Goal: Task Accomplishment & Management: Manage account settings

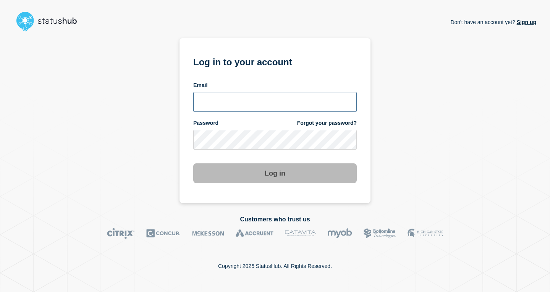
click at [233, 103] on input "email input" at bounding box center [274, 102] width 163 height 20
type input "[EMAIL_ADDRESS][DOMAIN_NAME]"
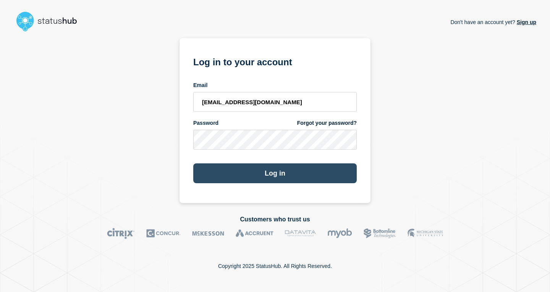
click at [268, 178] on button "Log in" at bounding box center [274, 173] width 163 height 20
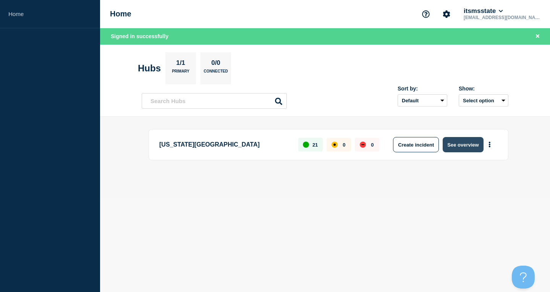
click at [464, 147] on button "See overview" at bounding box center [462, 144] width 40 height 15
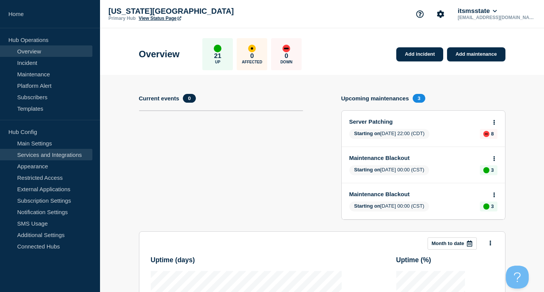
click at [55, 157] on link "Services and Integrations" at bounding box center [46, 154] width 92 height 11
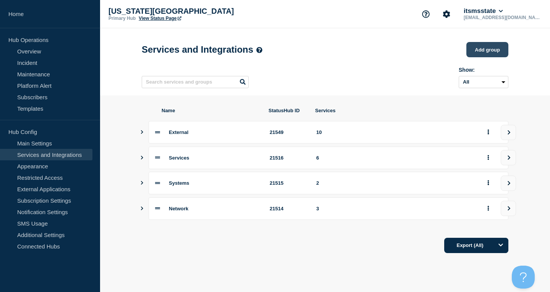
click at [488, 52] on button "Add group" at bounding box center [487, 49] width 42 height 15
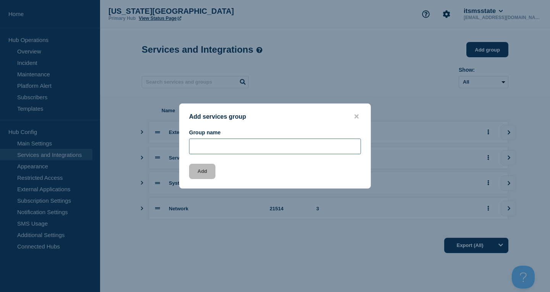
click at [285, 153] on input "Group name" at bounding box center [275, 147] width 172 height 16
type input "Applications"
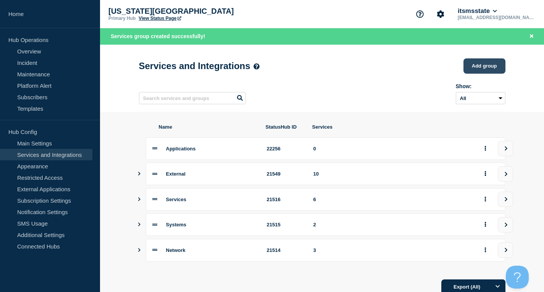
click at [478, 67] on button "Add group" at bounding box center [484, 65] width 42 height 15
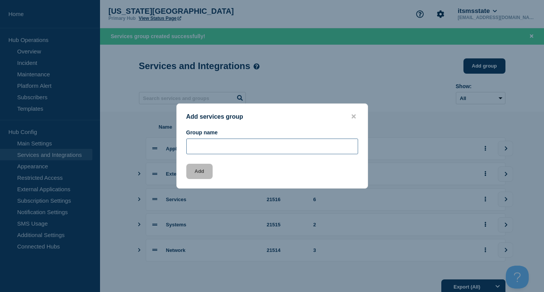
click at [249, 150] on input "Group name" at bounding box center [272, 147] width 172 height 16
type input "External Services"
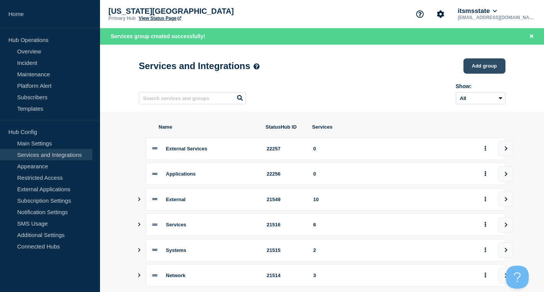
click at [481, 68] on button "Add group" at bounding box center [484, 65] width 42 height 15
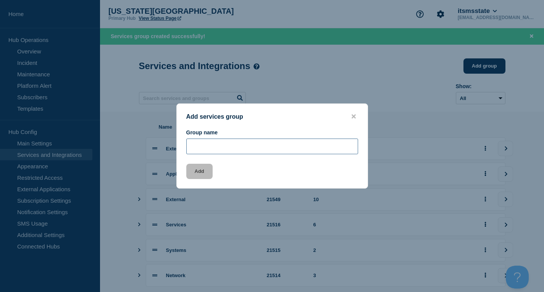
click at [269, 152] on input "Group name" at bounding box center [272, 147] width 172 height 16
type input "Infrastructure"
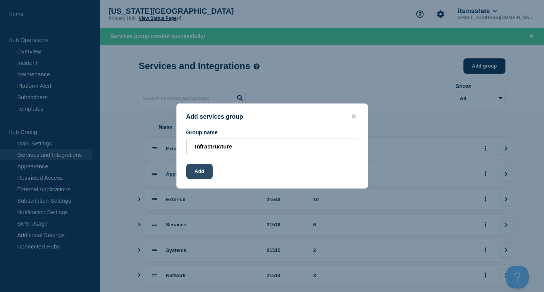
click at [206, 171] on button "Add" at bounding box center [199, 171] width 26 height 15
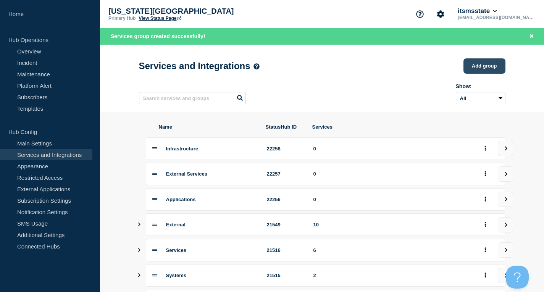
click at [481, 70] on button "Add group" at bounding box center [484, 65] width 42 height 15
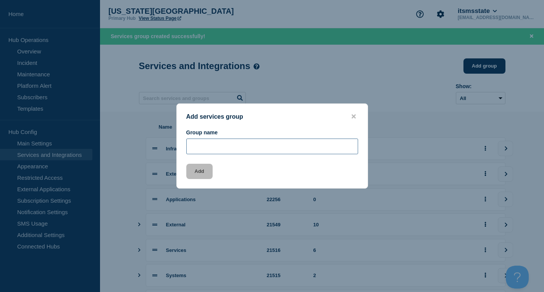
click at [245, 146] on input "Group name" at bounding box center [272, 147] width 172 height 16
type input "Systems"
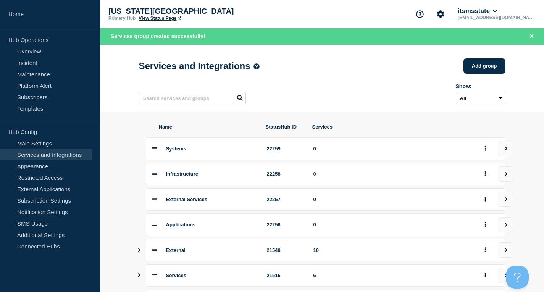
click at [175, 228] on span "Applications" at bounding box center [181, 225] width 30 height 6
click at [504, 231] on button "view group" at bounding box center [505, 224] width 15 height 15
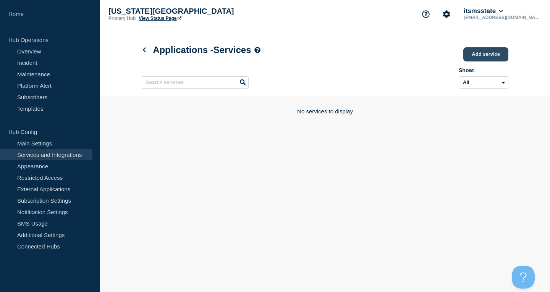
click at [492, 53] on link "Add service" at bounding box center [485, 54] width 45 height 14
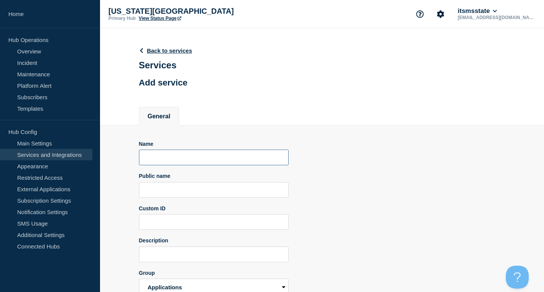
click at [215, 161] on input "Name" at bounding box center [214, 158] width 150 height 16
paste input "Administrative Banner"
type input "Administrative Banner"
click at [216, 192] on input "Public name" at bounding box center [214, 190] width 150 height 16
paste input "Administrative Banner"
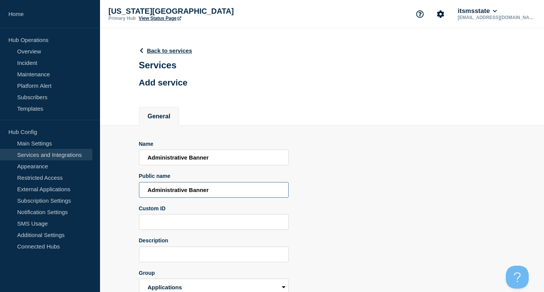
scroll to position [44, 0]
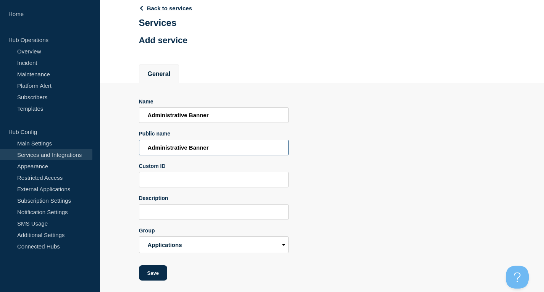
type input "Administrative Banner"
click at [205, 217] on input "Description" at bounding box center [214, 212] width 150 height 16
paste input "Administrative Banner"
type input "Administrative Banner"
click at [159, 270] on button "Save" at bounding box center [153, 272] width 28 height 15
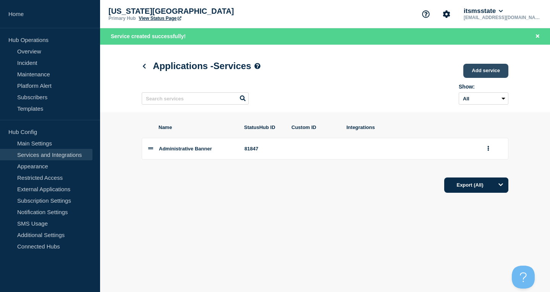
click at [486, 71] on link "Add service" at bounding box center [485, 71] width 45 height 14
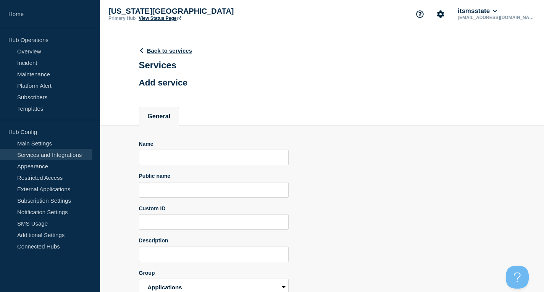
click at [201, 169] on form "Name Public name Custom ID Description Group Systems Infrastructure External Se…" at bounding box center [214, 232] width 150 height 182
click at [200, 158] on input "Name" at bounding box center [214, 158] width 150 height 16
paste input "Banner Employee"
type input "Banner Employee"
click at [188, 194] on input "Public name" at bounding box center [214, 190] width 150 height 16
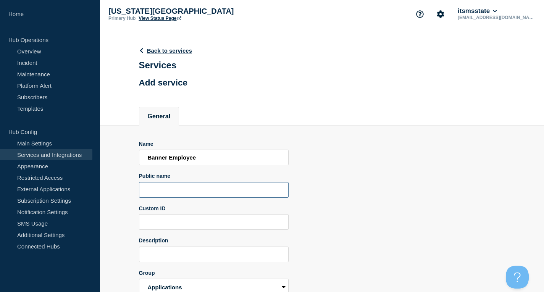
paste input "Banner Employee"
type input "Banner Employee"
click at [177, 257] on input "Description" at bounding box center [214, 255] width 150 height 16
paste input "Banner Employee"
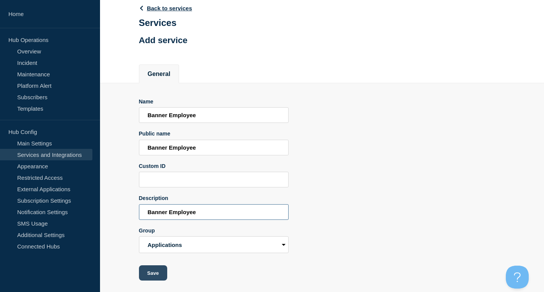
type input "Banner Employee"
click at [153, 275] on button "Save" at bounding box center [153, 272] width 28 height 15
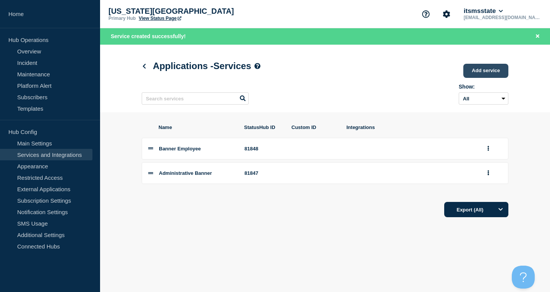
click at [498, 70] on link "Add service" at bounding box center [485, 71] width 45 height 14
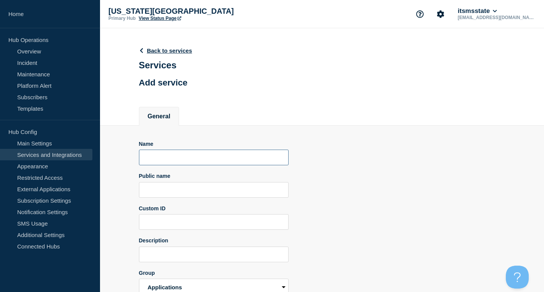
click at [185, 162] on input "Name" at bounding box center [214, 158] width 150 height 16
paste input "Banner Student"
type input "Banner Student"
click at [185, 191] on input "Public name" at bounding box center [214, 190] width 150 height 16
paste input "Banner Student"
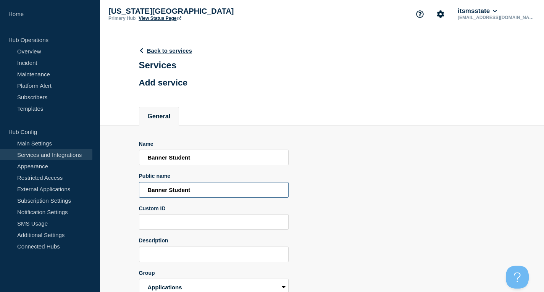
type input "Banner Student"
click at [185, 252] on input "Description" at bounding box center [214, 255] width 150 height 16
paste input "Banner Student"
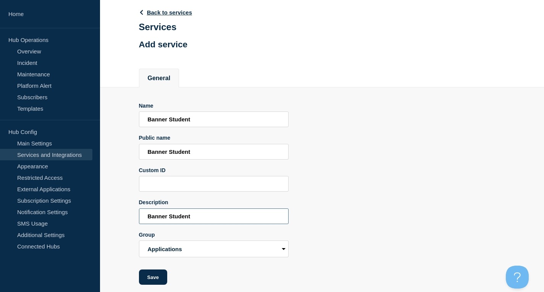
scroll to position [44, 0]
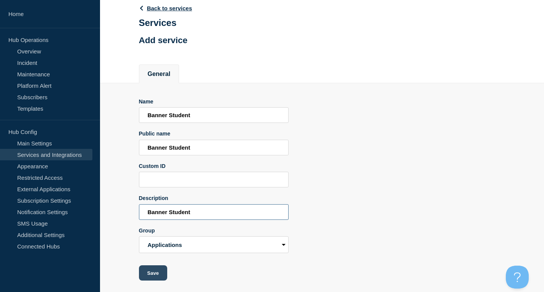
type input "Banner Student"
click at [145, 270] on button "Save" at bounding box center [153, 272] width 28 height 15
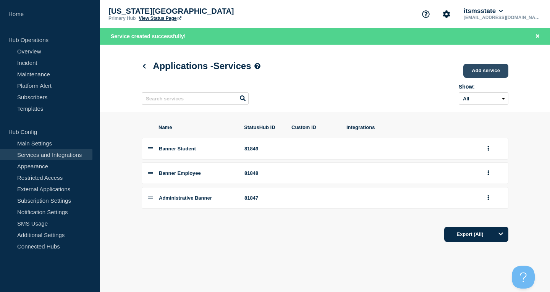
click at [490, 73] on link "Add service" at bounding box center [485, 71] width 45 height 14
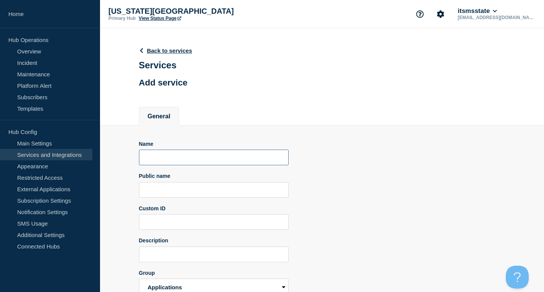
click at [173, 159] on input "Name" at bounding box center [214, 158] width 150 height 16
paste input "CAS Single Sign On"
type input "CAS Single Sign On"
click at [177, 193] on input "Public name" at bounding box center [214, 190] width 150 height 16
paste input "CAS Single Sign On"
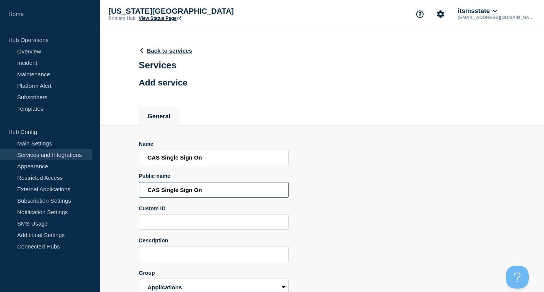
type input "CAS Single Sign On"
click at [176, 255] on input "Description" at bounding box center [214, 255] width 150 height 16
paste input "CAS Single Sign On"
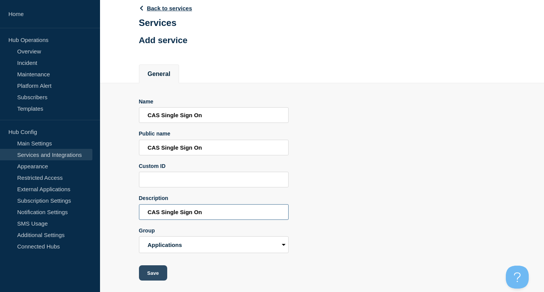
type input "CAS Single Sign On"
click at [149, 271] on button "Save" at bounding box center [153, 272] width 28 height 15
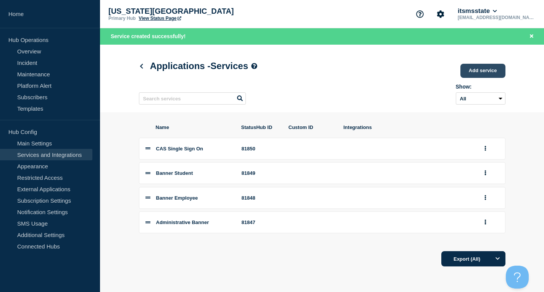
click at [471, 73] on link "Add service" at bounding box center [482, 71] width 45 height 14
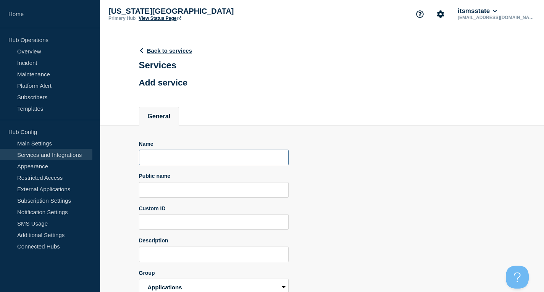
click at [171, 155] on input "Name" at bounding box center [214, 158] width 150 height 16
paste input "Degree Works"
type input "Degree Works"
drag, startPoint x: 173, startPoint y: 224, endPoint x: 173, endPoint y: 255, distance: 30.9
click at [173, 224] on input "Custom ID" at bounding box center [214, 222] width 150 height 16
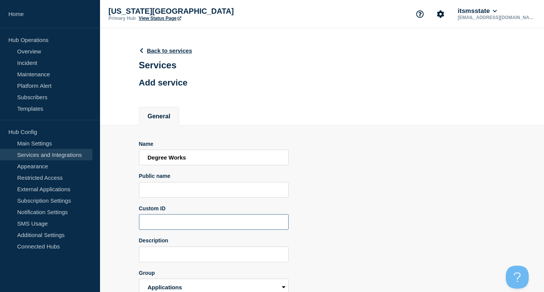
paste input "Degree Works"
type input "Degree Works"
click at [173, 259] on input "Description" at bounding box center [214, 255] width 150 height 16
paste input "Degree Works"
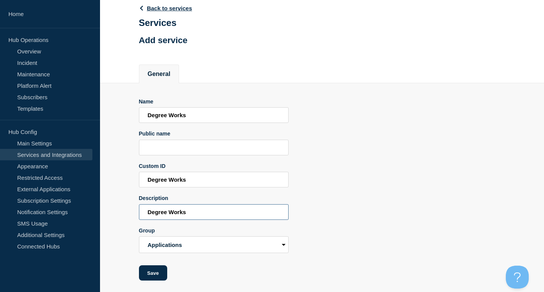
type input "Degree Works"
click at [193, 142] on input "Public name" at bounding box center [214, 148] width 150 height 16
paste input "Degree Works"
type input "Degree Works"
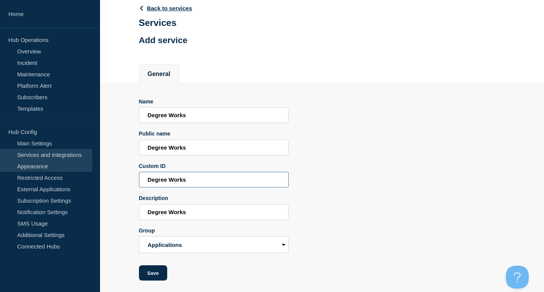
drag, startPoint x: 209, startPoint y: 181, endPoint x: 35, endPoint y: 164, distance: 174.9
click at [36, 164] on div "Home Hub Operations Overview Incident Maintenance Platform Alert Subscribers Te…" at bounding box center [272, 125] width 544 height 334
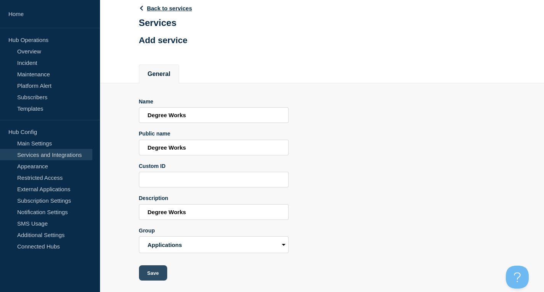
click at [155, 271] on button "Save" at bounding box center [153, 272] width 28 height 15
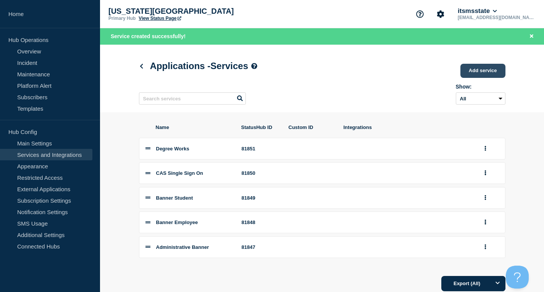
click at [493, 74] on link "Add service" at bounding box center [482, 71] width 45 height 14
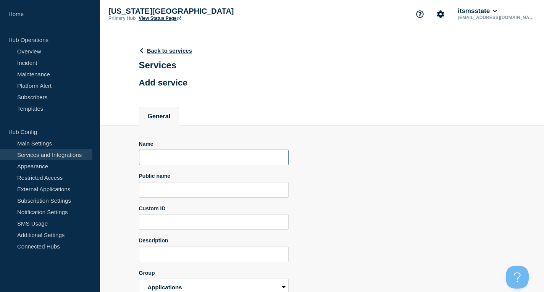
click at [189, 165] on input "Name" at bounding box center [214, 158] width 150 height 16
paste input "myBanner"
type input "myBanner"
drag, startPoint x: 185, startPoint y: 199, endPoint x: 181, endPoint y: 221, distance: 22.0
click at [185, 198] on input "Public name" at bounding box center [214, 190] width 150 height 16
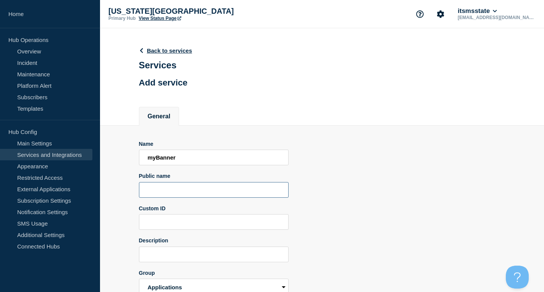
paste input "myBanner"
type input "myBanner"
click at [173, 258] on input "Description" at bounding box center [214, 255] width 150 height 16
paste input "myBanner"
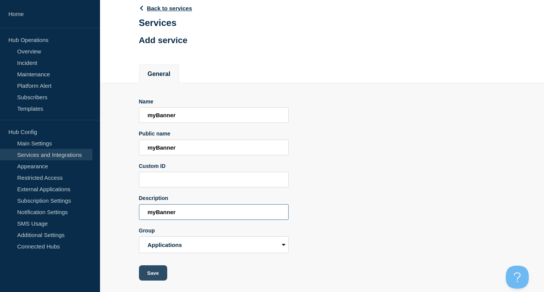
type input "myBanner"
click at [152, 273] on button "Save" at bounding box center [153, 272] width 28 height 15
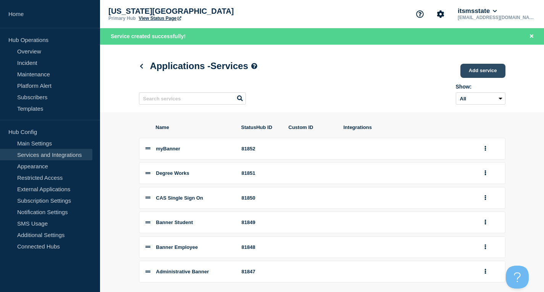
click at [484, 68] on link "Add service" at bounding box center [482, 71] width 45 height 14
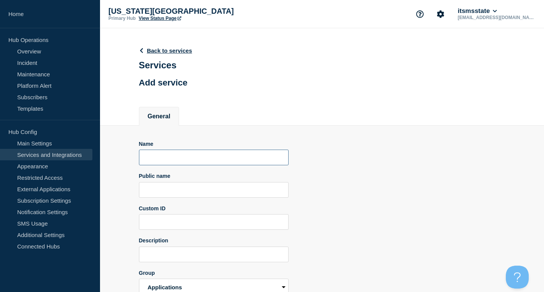
click at [194, 159] on input "Name" at bounding box center [214, 158] width 150 height 16
paste input "myState"
type input "myState"
click at [190, 190] on input "Public name" at bounding box center [214, 190] width 150 height 16
paste input "myState"
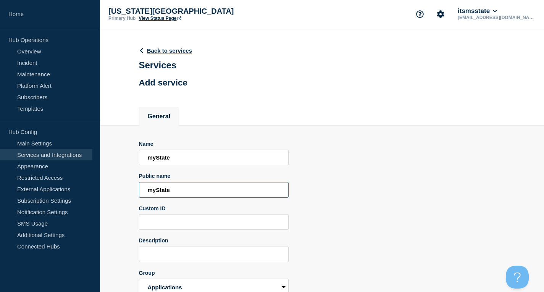
type input "myState"
click at [185, 260] on input "Description" at bounding box center [214, 255] width 150 height 16
paste input "myState"
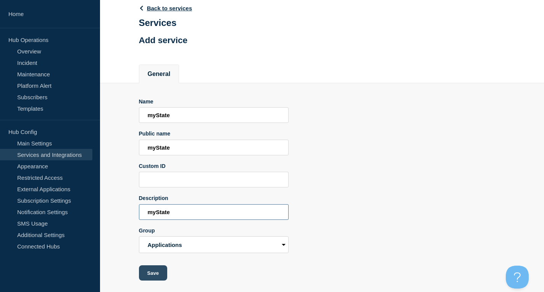
type input "myState"
click at [152, 276] on button "Save" at bounding box center [153, 272] width 28 height 15
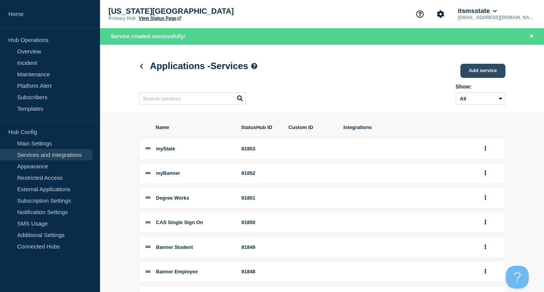
click at [481, 69] on link "Add service" at bounding box center [482, 71] width 45 height 14
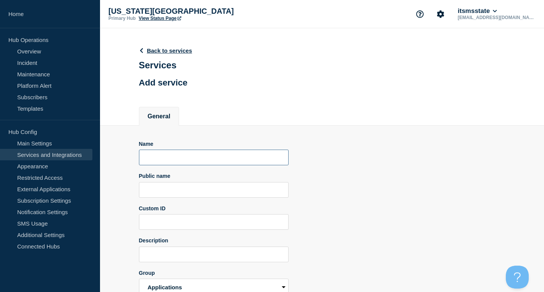
click at [181, 165] on input "Name" at bounding box center [214, 158] width 150 height 16
paste input "Nelnet Account Payments"
type input "Nelnet Account Payments"
click at [178, 195] on input "Public name" at bounding box center [214, 190] width 150 height 16
paste input "Nelnet Account Payments"
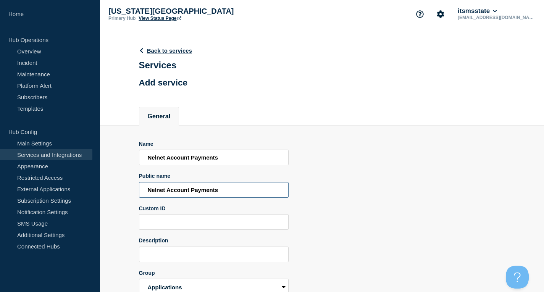
type input "Nelnet Account Payments"
click at [167, 251] on input "Description" at bounding box center [214, 255] width 150 height 16
paste input "Nelnet Account Payments"
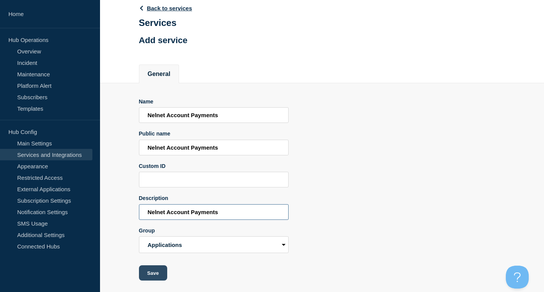
type input "Nelnet Account Payments"
click at [156, 268] on button "Save" at bounding box center [153, 272] width 28 height 15
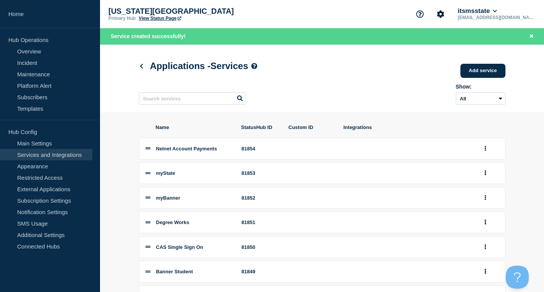
drag, startPoint x: 160, startPoint y: 64, endPoint x: 163, endPoint y: 68, distance: 5.0
click at [161, 64] on h1 "Applications - Services" at bounding box center [198, 66] width 119 height 11
click at [143, 66] on icon at bounding box center [142, 66] width 6 height 5
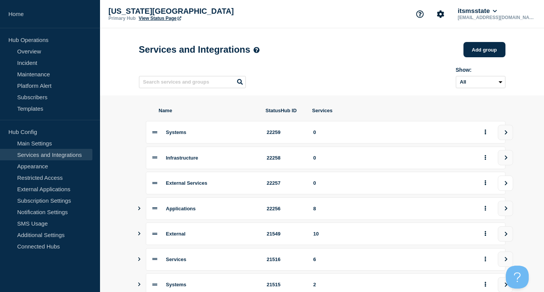
click at [502, 183] on button "view group" at bounding box center [505, 183] width 15 height 15
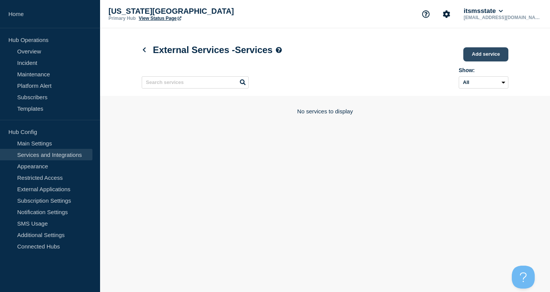
click at [497, 61] on link "Add service" at bounding box center [485, 54] width 45 height 14
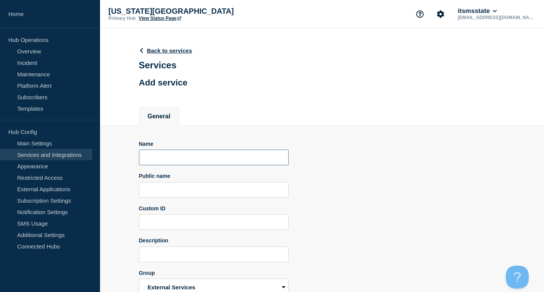
click at [200, 162] on input "Name" at bounding box center [214, 158] width 150 height 16
paste input "Canvas"
type input "Canvas"
click at [200, 188] on input "Public name" at bounding box center [214, 190] width 150 height 16
paste input "Canvas"
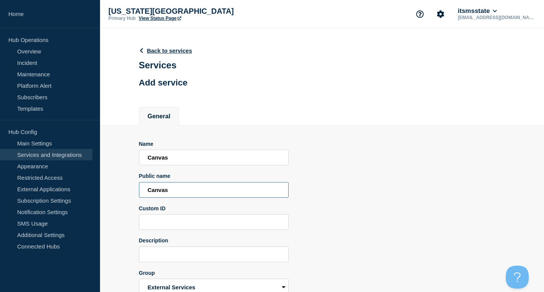
type input "Canvas"
click at [194, 257] on input "Description" at bounding box center [214, 255] width 150 height 16
paste input "Canvas"
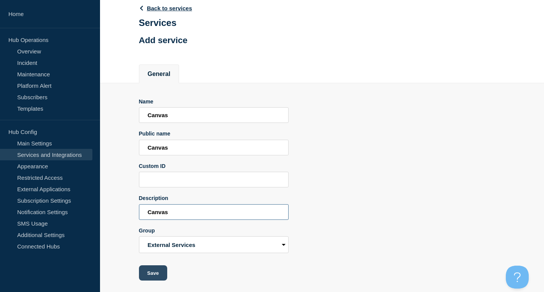
type input "Canvas"
click at [155, 276] on button "Save" at bounding box center [153, 272] width 28 height 15
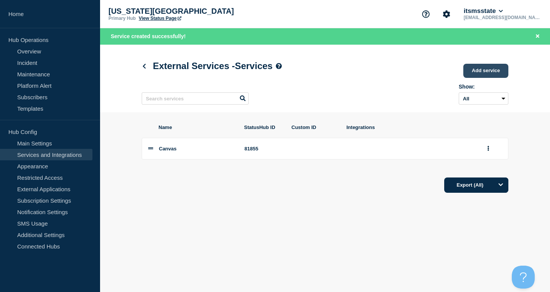
click at [481, 71] on link "Add service" at bounding box center [485, 71] width 45 height 14
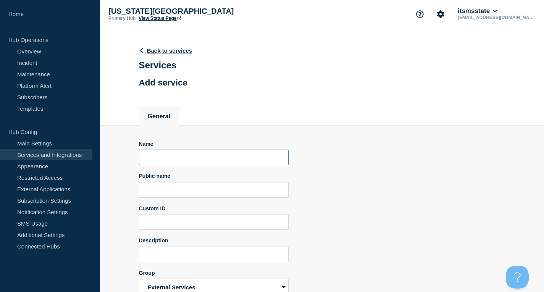
click at [203, 163] on input "Name" at bounding box center [214, 158] width 150 height 16
paste input "Microsoft 365"
type input "Microsoft 365"
click at [202, 195] on input "Public name" at bounding box center [214, 190] width 150 height 16
paste input "Microsoft 365"
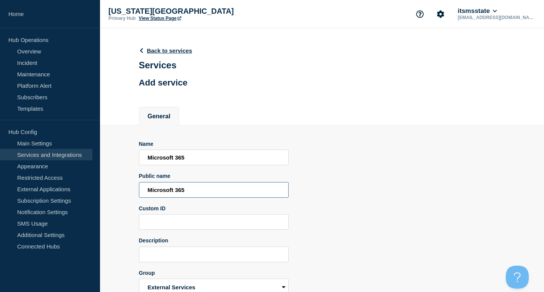
type input "Microsoft 365"
click at [199, 254] on input "Description" at bounding box center [214, 255] width 150 height 16
paste input "Microsoft 365"
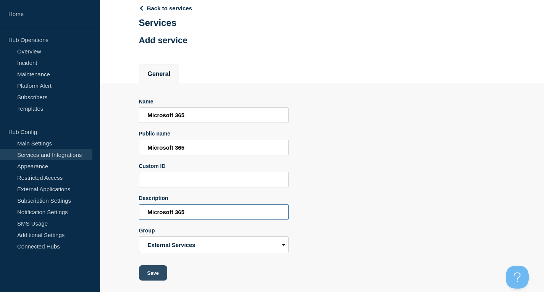
type input "Microsoft 365"
click at [147, 273] on button "Save" at bounding box center [153, 272] width 28 height 15
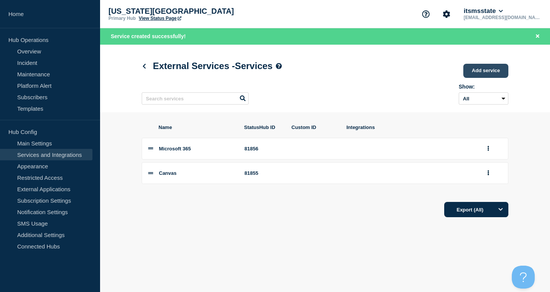
click at [491, 69] on link "Add service" at bounding box center [485, 71] width 45 height 14
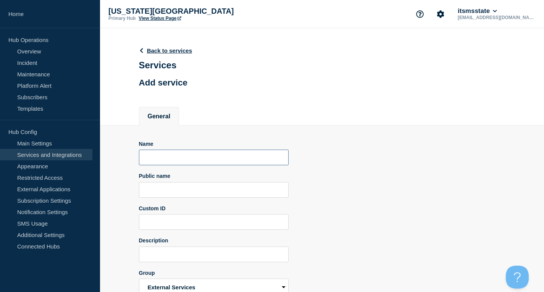
click at [220, 158] on input "Name" at bounding box center [214, 158] width 150 height 16
paste input "Microsoft Azure Cloud"
type input "Microsoft Azure Cloud"
drag, startPoint x: 205, startPoint y: 188, endPoint x: 205, endPoint y: 229, distance: 41.2
click at [205, 188] on input "Public name" at bounding box center [214, 190] width 150 height 16
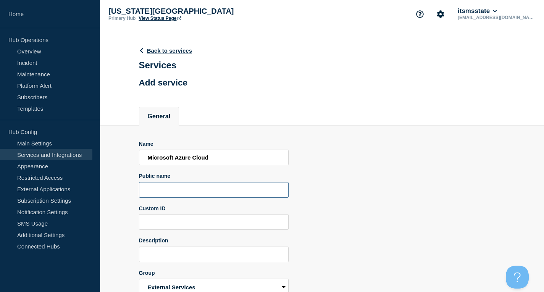
paste input "Microsoft Azure Cloud"
type input "Microsoft Azure Cloud"
click at [205, 251] on input "Description" at bounding box center [214, 255] width 150 height 16
paste input "Microsoft Azure Cloud"
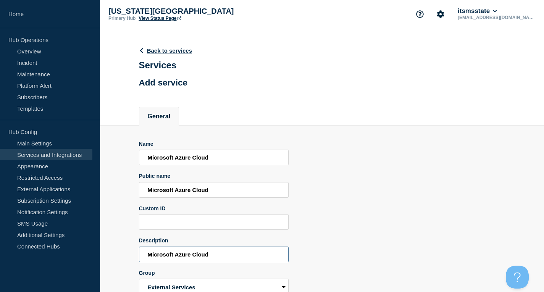
scroll to position [44, 0]
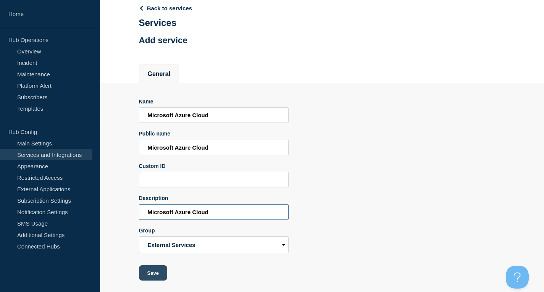
type input "Microsoft Azure Cloud"
click at [142, 278] on button "Save" at bounding box center [153, 272] width 28 height 15
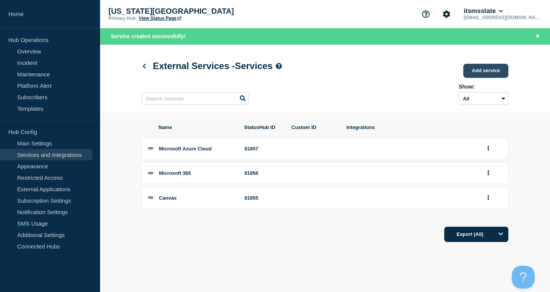
click at [483, 71] on link "Add service" at bounding box center [485, 71] width 45 height 14
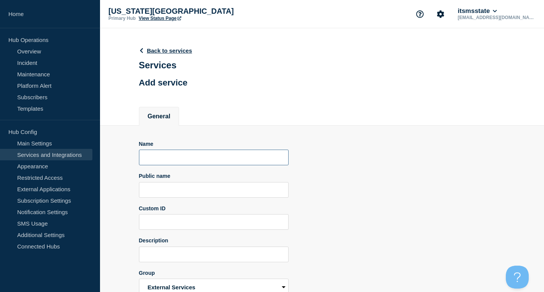
drag, startPoint x: 196, startPoint y: 161, endPoint x: 200, endPoint y: 181, distance: 20.1
click at [197, 161] on input "Name" at bounding box center [214, 158] width 150 height 16
paste input "Webex"
type input "Webex"
click at [199, 192] on input "Public name" at bounding box center [214, 190] width 150 height 16
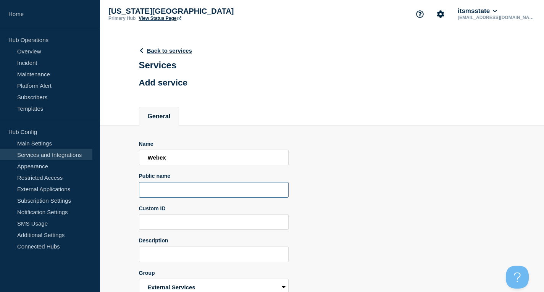
paste input "Webex"
type input "Webex"
click at [195, 253] on input "Description" at bounding box center [214, 255] width 150 height 16
paste input "Webex"
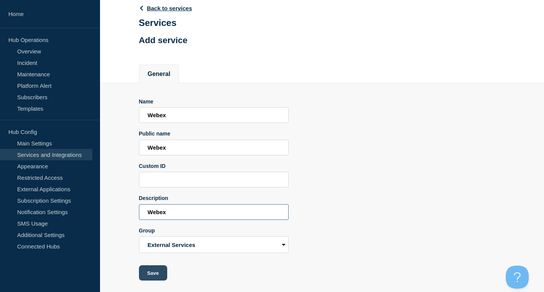
type input "Webex"
click at [155, 270] on button "Save" at bounding box center [153, 272] width 28 height 15
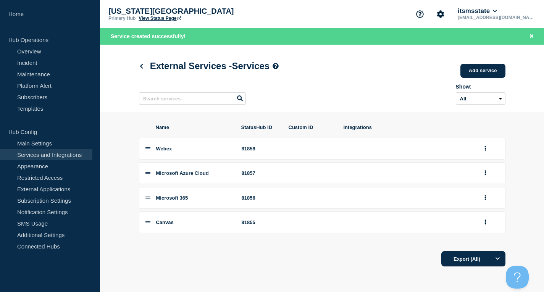
click at [141, 63] on h1 "External Services - Services" at bounding box center [209, 66] width 140 height 11
click at [141, 65] on icon at bounding box center [142, 66] width 6 height 5
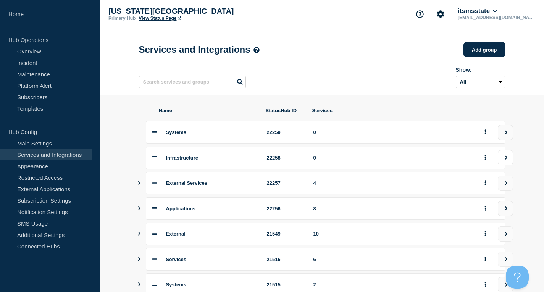
click at [510, 161] on button "view group" at bounding box center [505, 157] width 15 height 15
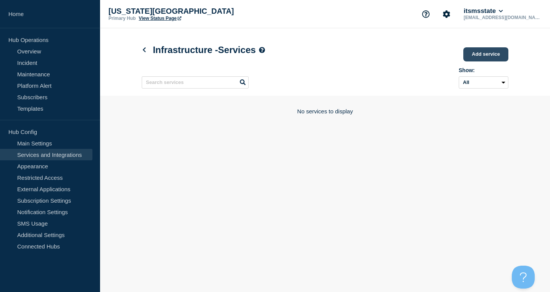
click at [480, 52] on link "Add service" at bounding box center [485, 54] width 45 height 14
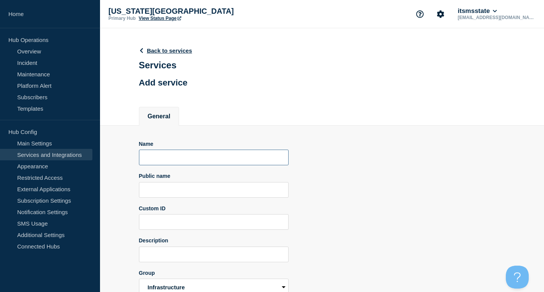
click at [191, 163] on input "Name" at bounding box center [214, 158] width 150 height 16
paste input "Campus Internet"
type input "Campus Internet"
drag, startPoint x: 190, startPoint y: 192, endPoint x: 183, endPoint y: 246, distance: 54.3
click at [189, 192] on input "Public name" at bounding box center [214, 190] width 150 height 16
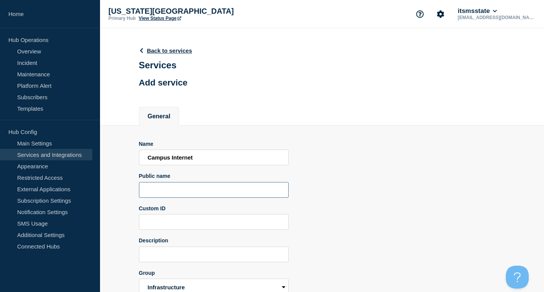
paste input "Campus Internet"
type input "Campus Internet"
click at [183, 254] on input "Description" at bounding box center [214, 255] width 150 height 16
paste input "Campus Internet"
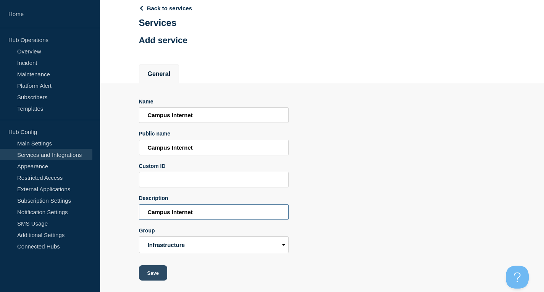
type input "Campus Internet"
click at [159, 271] on button "Save" at bounding box center [153, 272] width 28 height 15
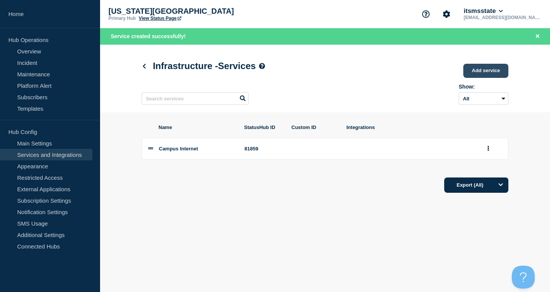
click at [481, 71] on link "Add service" at bounding box center [485, 71] width 45 height 14
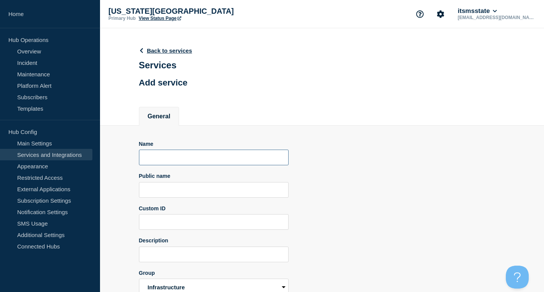
click at [199, 162] on input "Name" at bounding box center [214, 158] width 150 height 16
paste input "Firewall & Network"
type input "Firewall & Network"
click at [194, 195] on input "Public name" at bounding box center [214, 190] width 150 height 16
paste input "Firewall & Network"
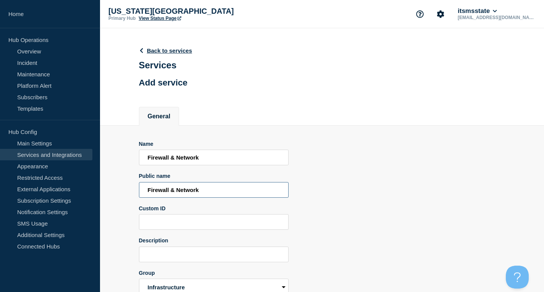
type input "Firewall & Network"
click at [193, 254] on input "Description" at bounding box center [214, 255] width 150 height 16
paste input "Firewall & Network"
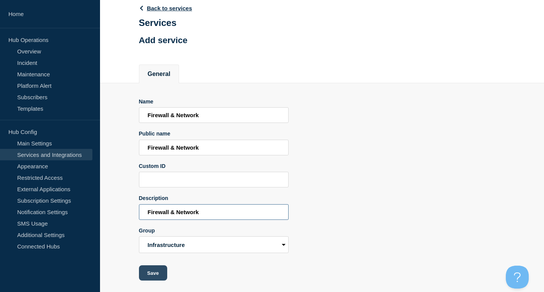
type input "Firewall & Network"
drag, startPoint x: 148, startPoint y: 269, endPoint x: 222, endPoint y: 278, distance: 75.0
click at [148, 269] on button "Save" at bounding box center [153, 272] width 28 height 15
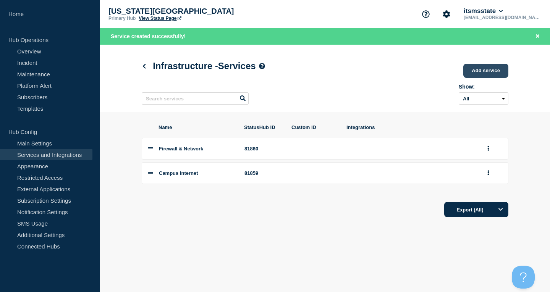
click at [484, 69] on link "Add service" at bounding box center [485, 71] width 45 height 14
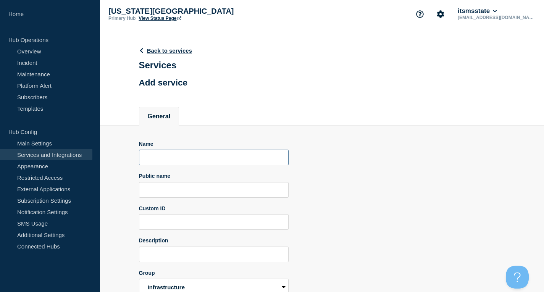
drag, startPoint x: 179, startPoint y: 165, endPoint x: 175, endPoint y: 181, distance: 16.5
click at [179, 165] on input "Name" at bounding box center [214, 158] width 150 height 16
paste input "VPN"
type input "VPN"
click at [177, 189] on input "Public name" at bounding box center [214, 190] width 150 height 16
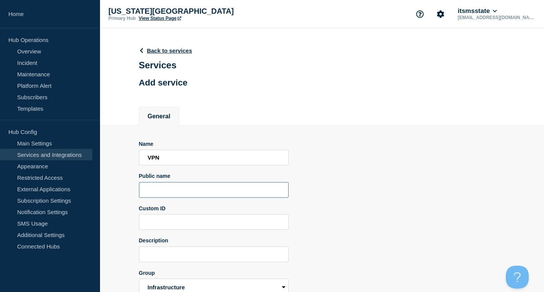
paste input "VPN"
type input "VPN"
click at [179, 260] on input "Description" at bounding box center [214, 255] width 150 height 16
paste input "VPN"
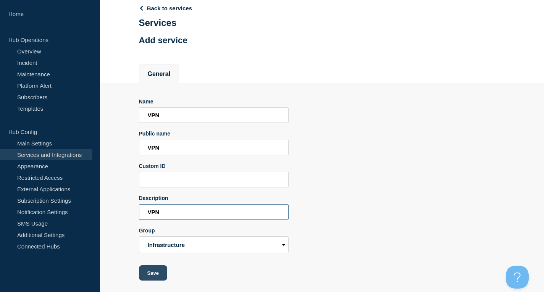
type input "VPN"
click at [157, 271] on button "Save" at bounding box center [153, 272] width 28 height 15
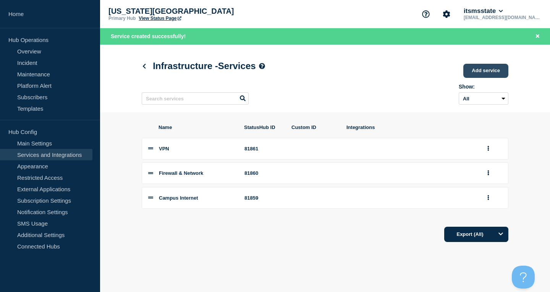
click at [470, 69] on link "Add service" at bounding box center [485, 71] width 45 height 14
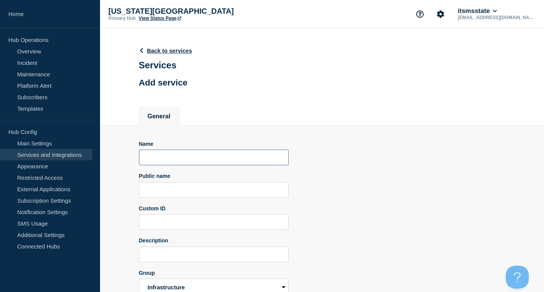
click at [198, 160] on input "Name" at bounding box center [214, 158] width 150 height 16
paste input "Wireless"
type input "Wireless"
click at [194, 195] on input "Public name" at bounding box center [214, 190] width 150 height 16
paste input "Wireless"
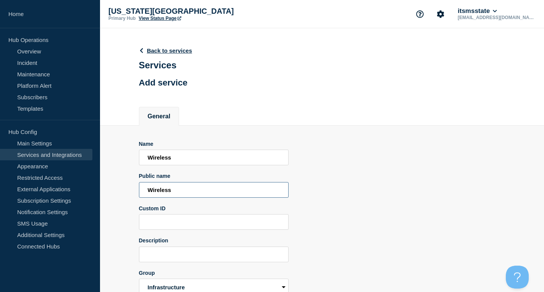
type input "Wireless"
click at [188, 254] on input "Description" at bounding box center [214, 255] width 150 height 16
paste input "Wireless"
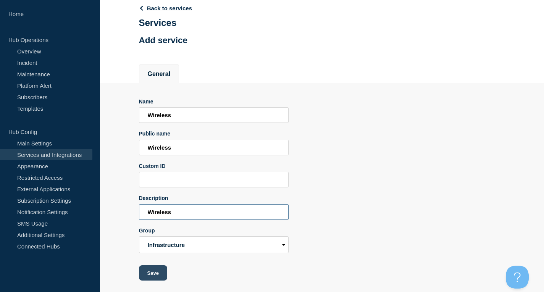
type input "Wireless"
click at [155, 268] on button "Save" at bounding box center [153, 272] width 28 height 15
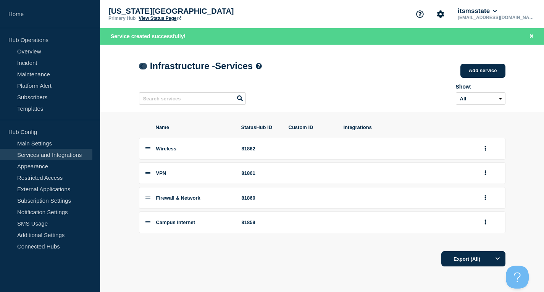
click at [142, 68] on icon at bounding box center [141, 66] width 3 height 5
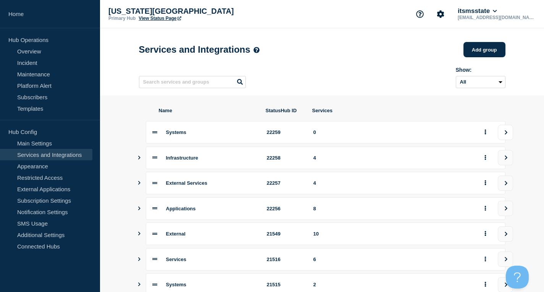
click at [509, 135] on icon "view group" at bounding box center [506, 132] width 5 height 5
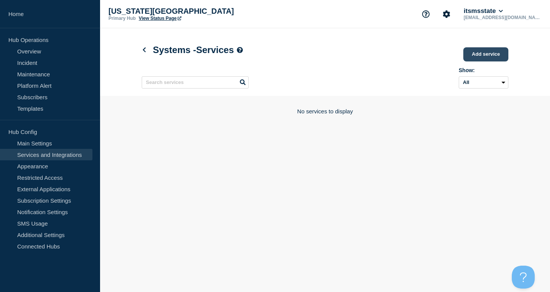
click at [482, 51] on link "Add service" at bounding box center [485, 54] width 45 height 14
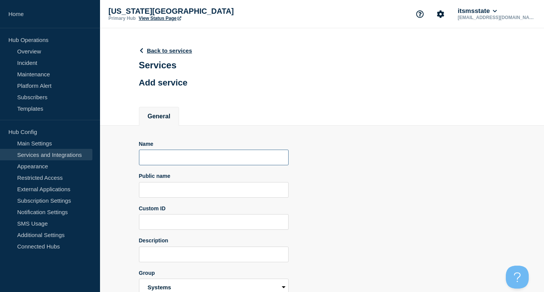
click at [206, 160] on input "Name" at bounding box center [214, 158] width 150 height 16
paste input "Duo"
type input "Duo"
click at [197, 191] on input "Public name" at bounding box center [214, 190] width 150 height 16
paste input "Duo"
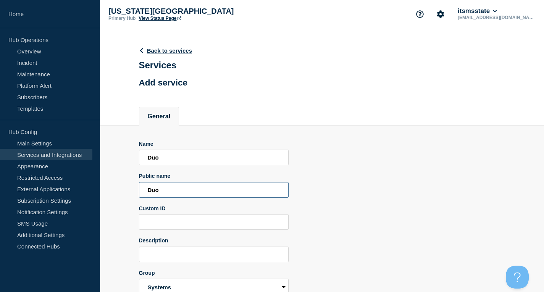
type input "Duo"
drag, startPoint x: 182, startPoint y: 261, endPoint x: 205, endPoint y: 265, distance: 23.2
click at [182, 261] on input "Description" at bounding box center [214, 255] width 150 height 16
paste input "Duo"
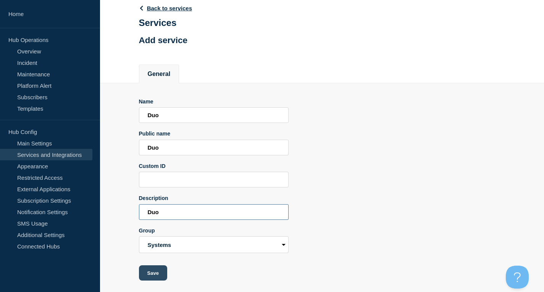
type input "Duo"
click at [160, 270] on button "Save" at bounding box center [153, 272] width 28 height 15
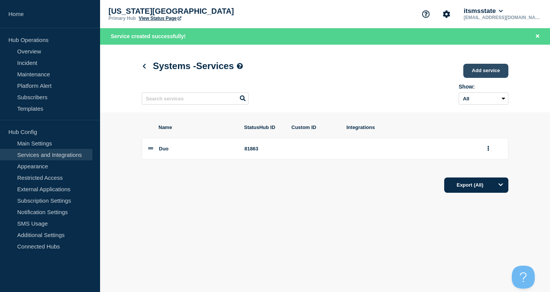
click at [480, 73] on link "Add service" at bounding box center [485, 71] width 45 height 14
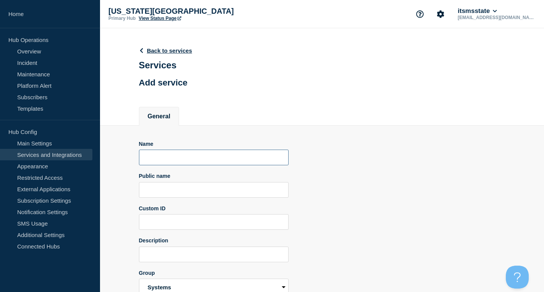
drag, startPoint x: 193, startPoint y: 157, endPoint x: 182, endPoint y: 197, distance: 41.6
click at [193, 157] on input "Name" at bounding box center [214, 158] width 150 height 16
paste input "Microsoft AD MSU"
type input "Microsoft AD MSU"
click at [181, 200] on form "Name Microsoft AD MSU Public name Custom ID Description Group Systems Infrastru…" at bounding box center [214, 232] width 150 height 182
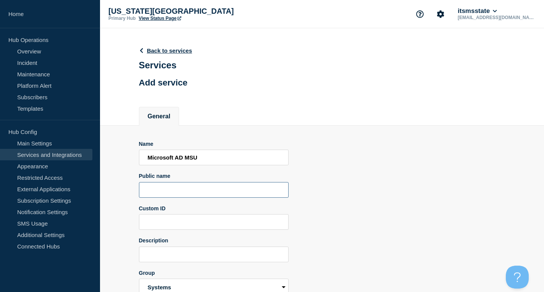
click at [178, 191] on input "Public name" at bounding box center [214, 190] width 150 height 16
paste input "Microsoft AD MSU"
type input "Microsoft AD MSU"
click at [186, 252] on input "Description" at bounding box center [214, 255] width 150 height 16
paste input "Microsoft AD MSU"
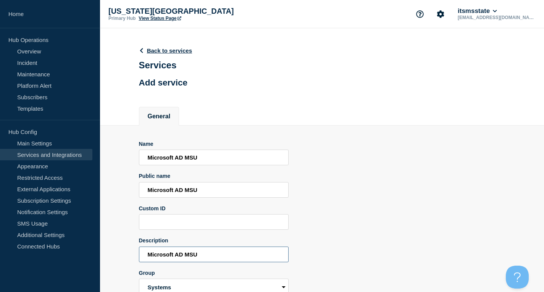
scroll to position [44, 0]
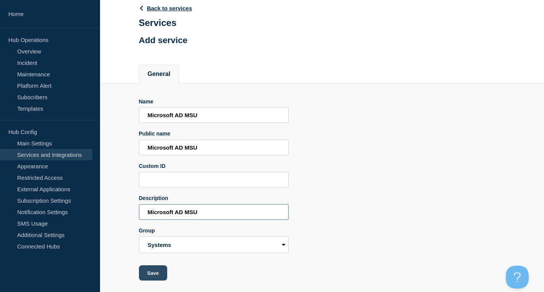
type input "Microsoft AD MSU"
click at [155, 270] on button "Save" at bounding box center [153, 272] width 28 height 15
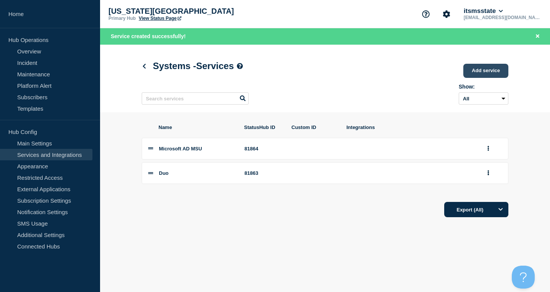
click at [493, 74] on link "Add service" at bounding box center [485, 71] width 45 height 14
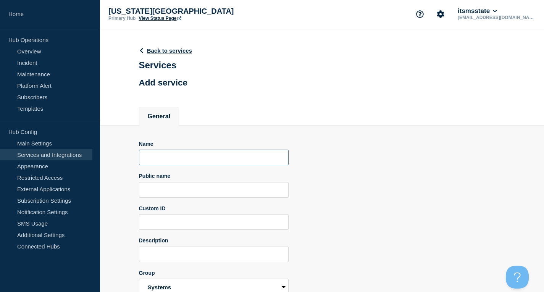
click at [182, 165] on input "Name" at bounding box center [214, 158] width 150 height 16
paste input "MSU Web Servers"
type input "MSU Web Servers"
click at [192, 194] on input "Public name" at bounding box center [214, 190] width 150 height 16
paste input "MSU Web Servers"
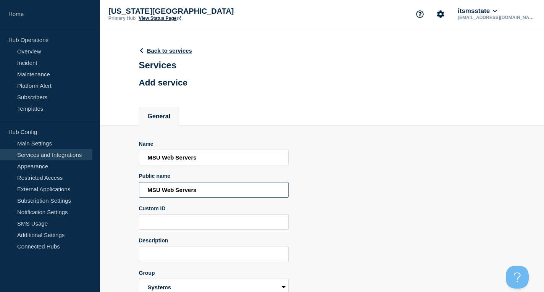
type input "MSU Web Servers"
click at [193, 252] on input "Description" at bounding box center [214, 255] width 150 height 16
paste input "MSU Web Servers"
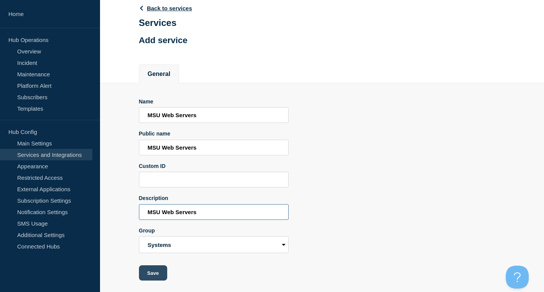
type input "MSU Web Servers"
click at [157, 268] on button "Save" at bounding box center [153, 272] width 28 height 15
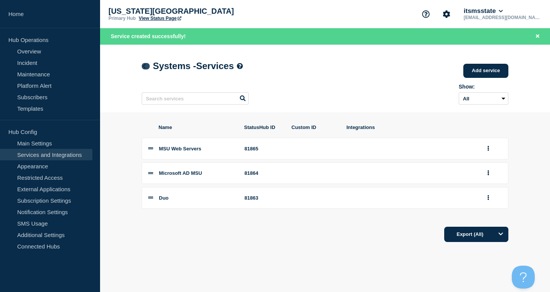
click at [147, 67] on icon at bounding box center [144, 66] width 6 height 5
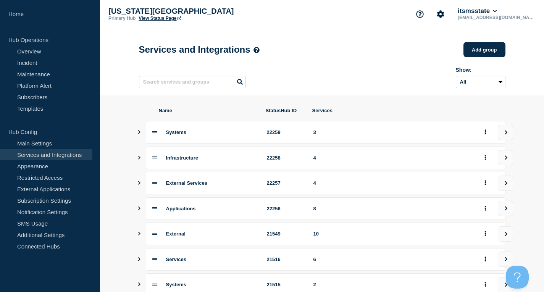
scroll to position [89, 0]
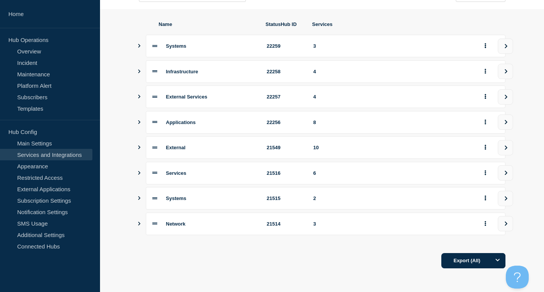
click at [139, 222] on icon "Show services" at bounding box center [139, 224] width 2 height 4
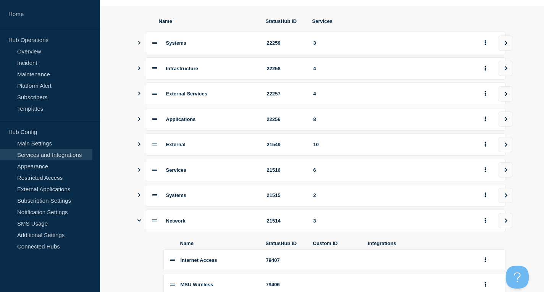
scroll to position [188, 0]
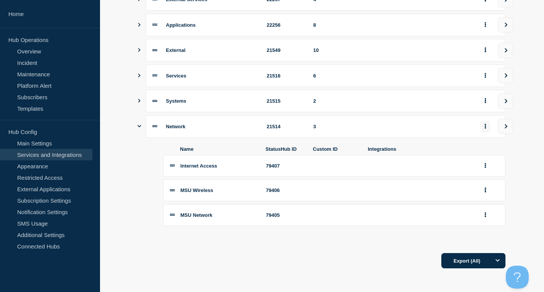
click at [484, 125] on icon "group actions" at bounding box center [485, 126] width 2 height 5
click at [486, 153] on button "Delete" at bounding box center [490, 155] width 38 height 12
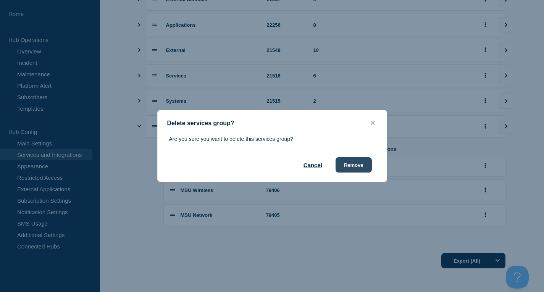
click at [356, 169] on button "Remove" at bounding box center [354, 164] width 36 height 15
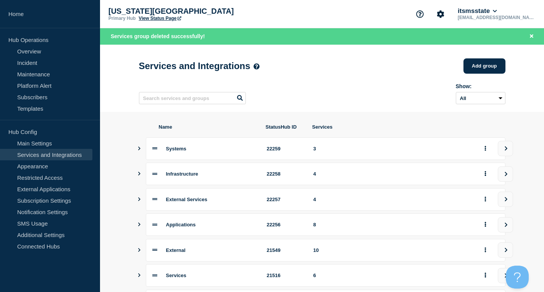
scroll to position [80, 0]
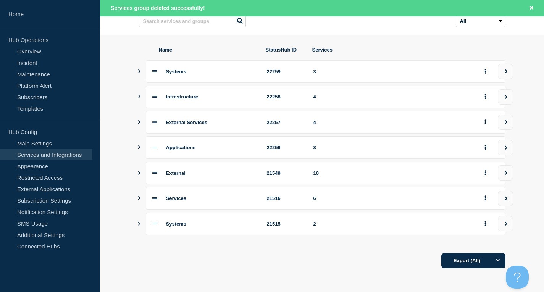
click at [137, 224] on icon "Show services" at bounding box center [139, 224] width 5 height 4
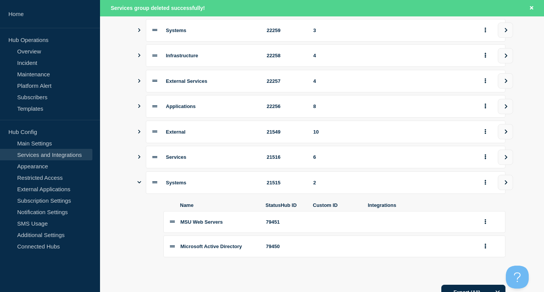
scroll to position [154, 0]
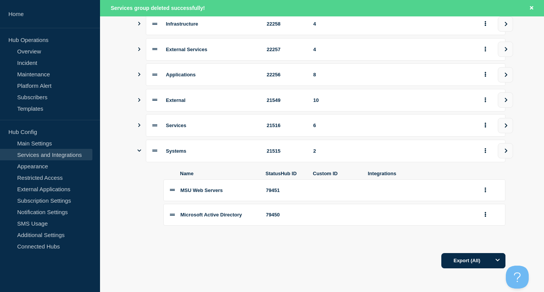
click at [140, 126] on icon "Show services" at bounding box center [139, 125] width 5 height 4
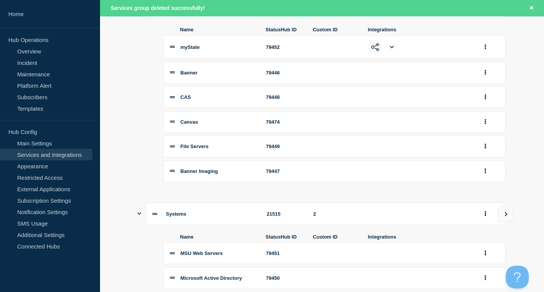
scroll to position [337, 0]
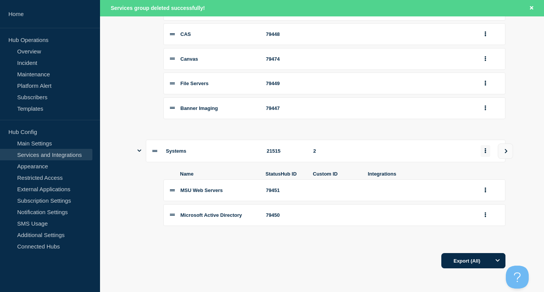
click at [487, 150] on button "group actions" at bounding box center [486, 151] width 10 height 12
click at [485, 178] on button "Delete" at bounding box center [490, 181] width 38 height 12
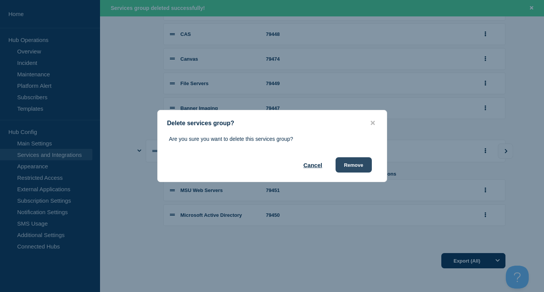
click at [343, 163] on button "Remove" at bounding box center [354, 164] width 36 height 15
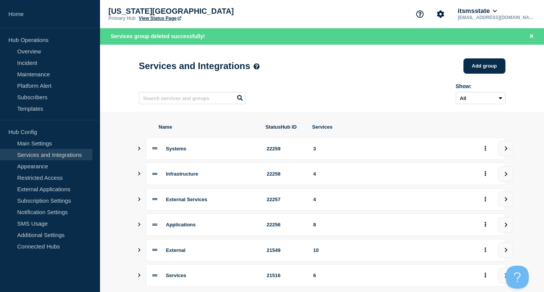
scroll to position [55, 0]
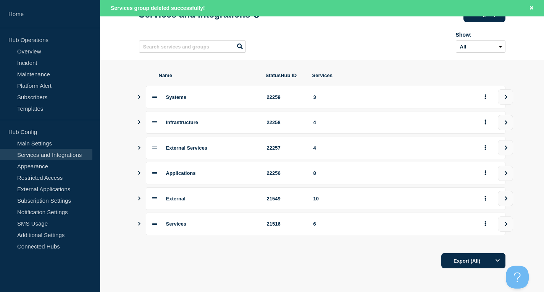
click at [140, 200] on icon "Show services" at bounding box center [139, 199] width 5 height 4
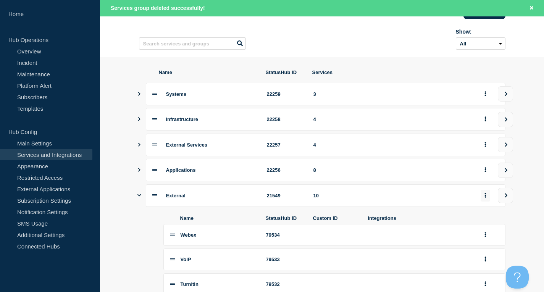
click at [487, 199] on button "group actions" at bounding box center [486, 196] width 10 height 12
click at [487, 224] on button "Delete" at bounding box center [490, 224] width 38 height 12
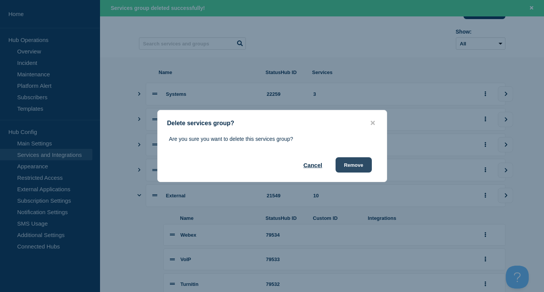
click at [349, 165] on button "Remove" at bounding box center [354, 164] width 36 height 15
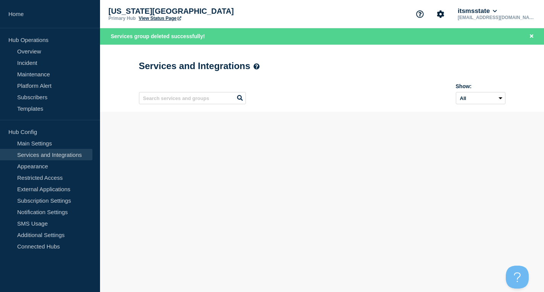
scroll to position [0, 0]
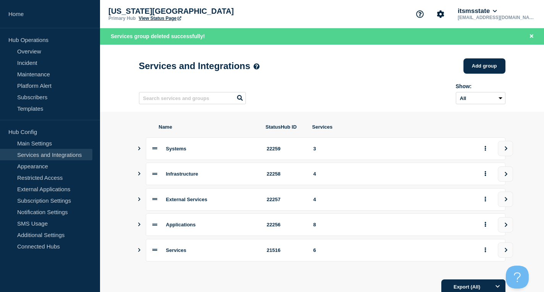
click at [138, 252] on icon "Show services" at bounding box center [139, 250] width 5 height 4
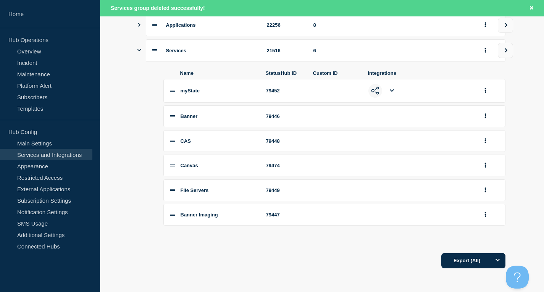
scroll to position [89, 0]
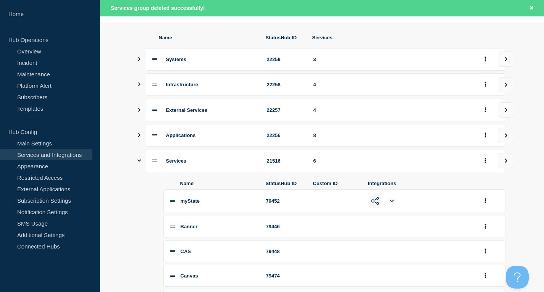
click at [140, 137] on icon "Show services" at bounding box center [139, 135] width 5 height 4
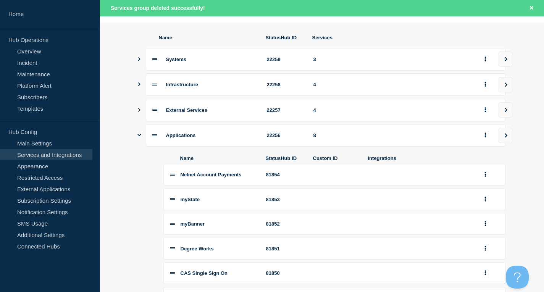
scroll to position [51, 0]
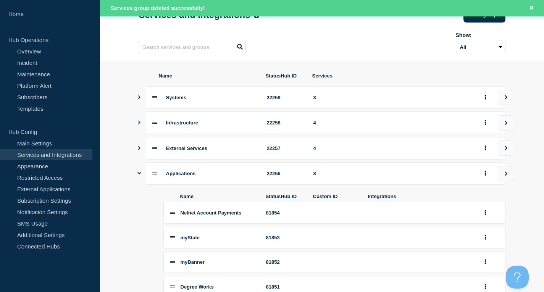
click at [141, 150] on icon "Show services" at bounding box center [139, 148] width 5 height 4
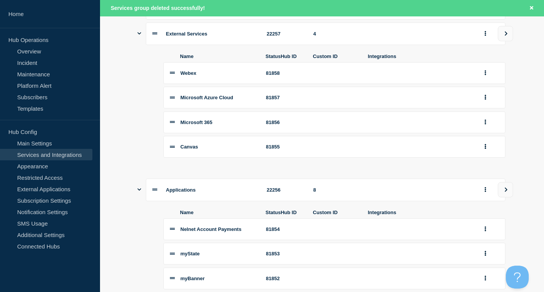
scroll to position [13, 0]
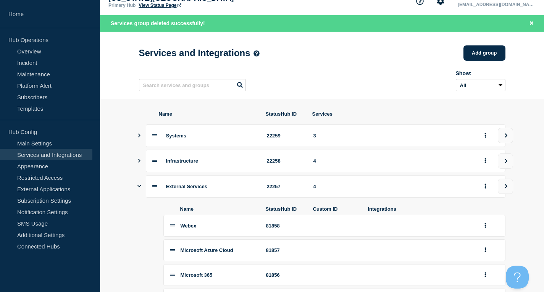
click at [141, 161] on icon "Show services" at bounding box center [139, 161] width 5 height 4
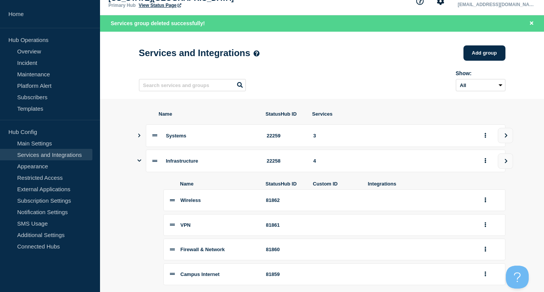
scroll to position [89, 0]
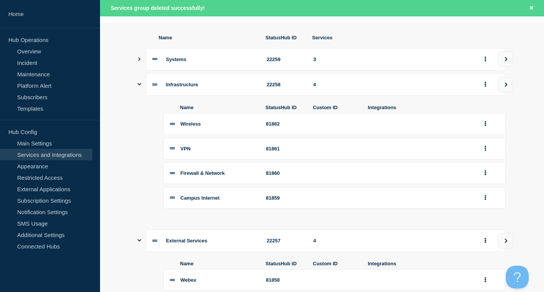
click at [139, 61] on icon "Show services" at bounding box center [139, 59] width 2 height 4
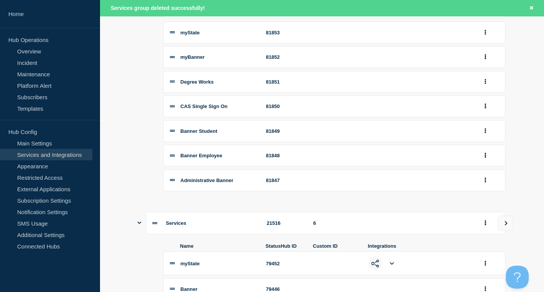
scroll to position [777, 0]
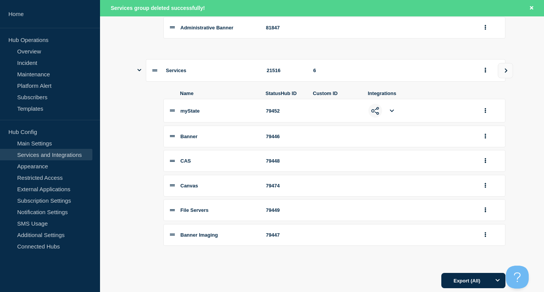
click at [137, 73] on icon "Show services" at bounding box center [139, 70] width 4 height 5
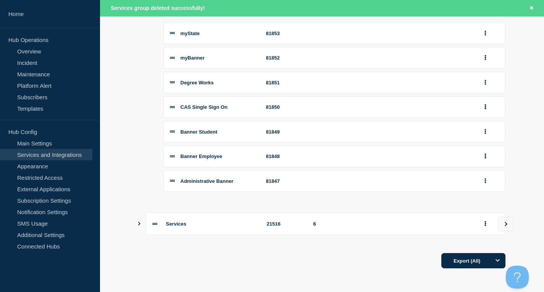
scroll to position [554, 0]
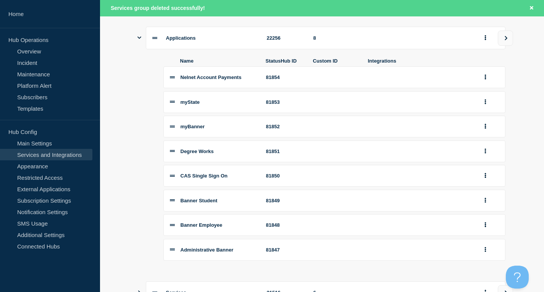
click at [140, 47] on button "Show services" at bounding box center [139, 38] width 4 height 23
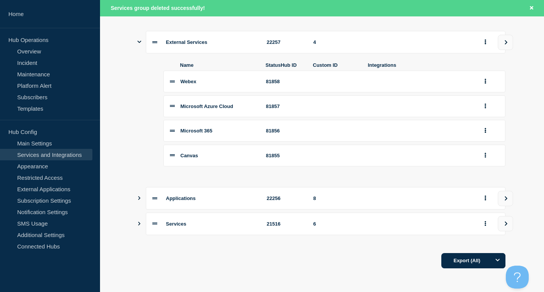
scroll to position [324, 0]
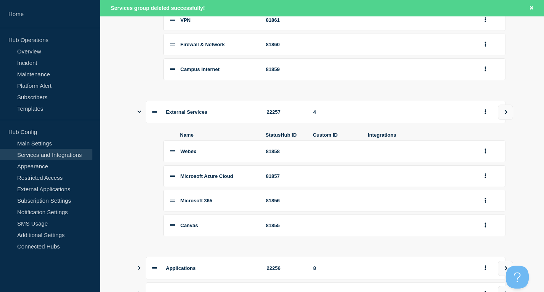
click at [138, 114] on icon "Show services" at bounding box center [139, 111] width 4 height 5
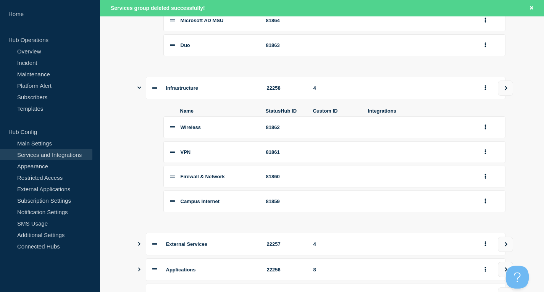
scroll to position [154, 0]
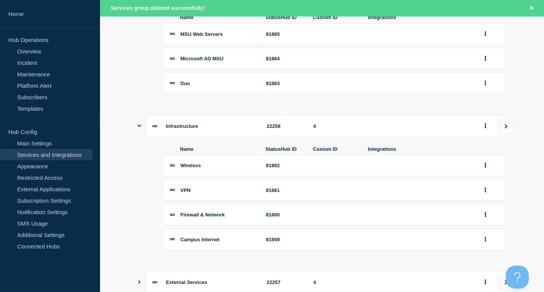
click at [139, 128] on icon "Show services" at bounding box center [139, 125] width 4 height 5
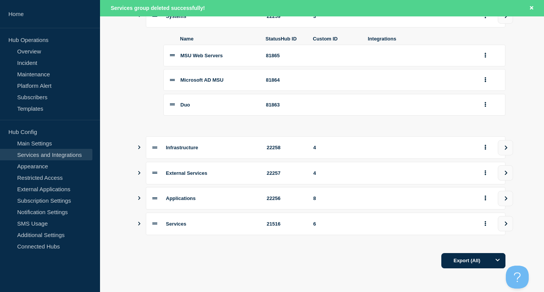
scroll to position [22, 0]
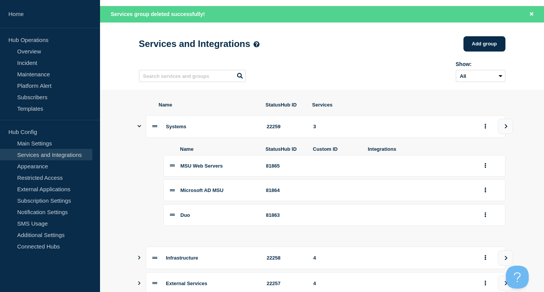
click at [139, 128] on icon "Show services" at bounding box center [139, 126] width 4 height 2
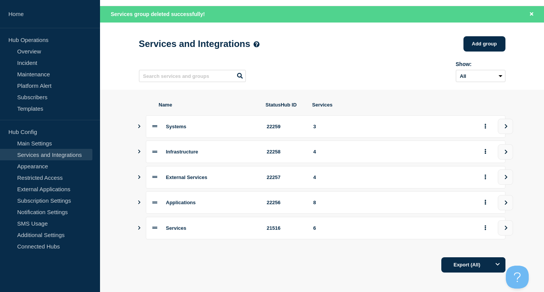
click at [139, 230] on icon "Show services" at bounding box center [139, 228] width 2 height 4
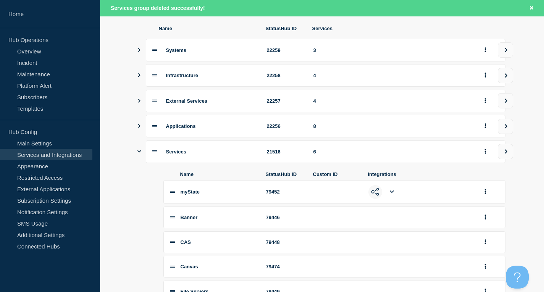
scroll to position [175, 0]
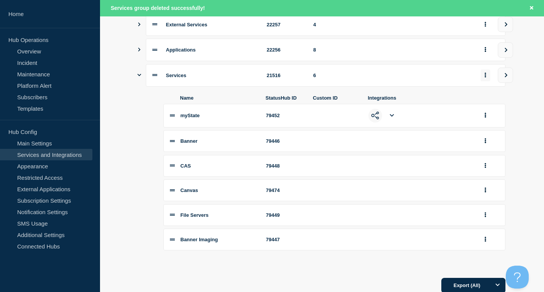
click at [484, 78] on button "group actions" at bounding box center [486, 75] width 10 height 12
click at [483, 105] on button "Delete" at bounding box center [490, 104] width 38 height 12
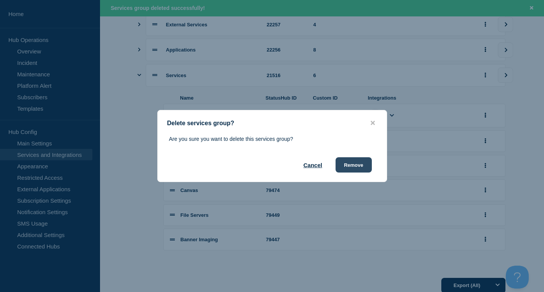
click at [359, 167] on button "Remove" at bounding box center [354, 164] width 36 height 15
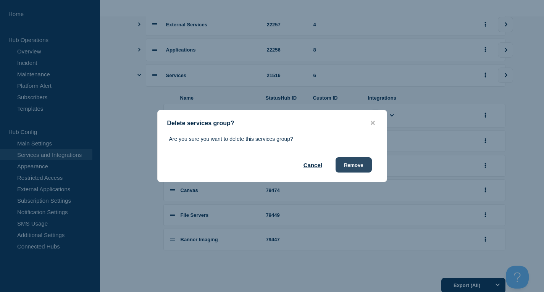
scroll to position [0, 0]
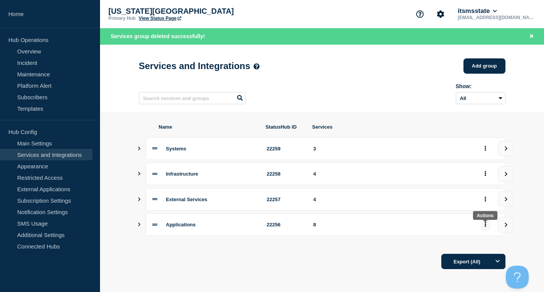
click at [485, 227] on icon "group actions" at bounding box center [485, 224] width 2 height 5
click at [494, 200] on button "Top" at bounding box center [490, 197] width 38 height 12
click at [488, 228] on button "group actions" at bounding box center [486, 225] width 10 height 12
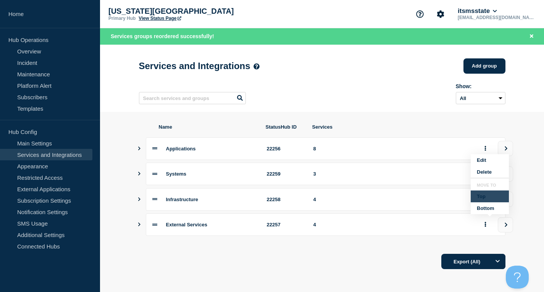
click at [484, 202] on button "Top" at bounding box center [490, 197] width 38 height 12
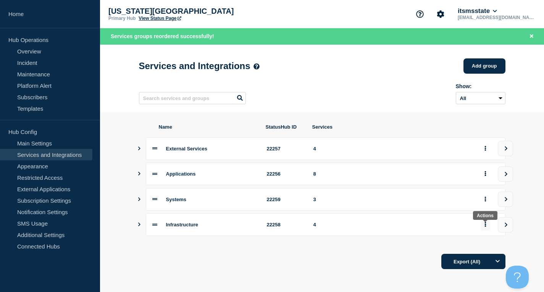
click at [486, 226] on icon "group actions" at bounding box center [485, 224] width 2 height 5
click at [481, 202] on button "Top" at bounding box center [490, 197] width 38 height 12
click at [485, 180] on button "group actions" at bounding box center [486, 174] width 10 height 12
click at [479, 227] on button "Top" at bounding box center [490, 227] width 38 height 12
click at [486, 201] on button "group actions" at bounding box center [486, 200] width 10 height 12
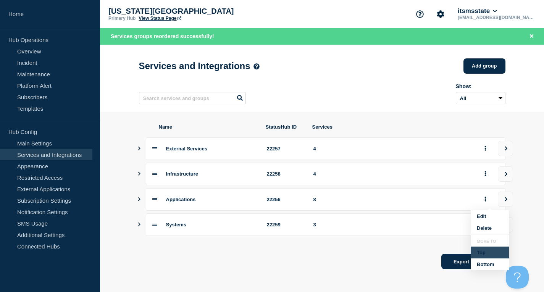
click at [481, 254] on button "Top" at bounding box center [490, 253] width 38 height 12
click at [143, 150] on div "Applications 22256 8" at bounding box center [322, 148] width 367 height 23
click at [141, 150] on icon "Show services" at bounding box center [139, 149] width 5 height 4
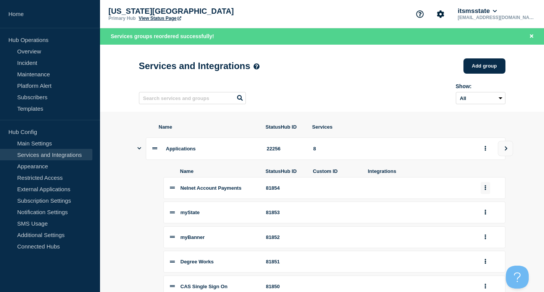
click at [482, 191] on button "group actions" at bounding box center [486, 188] width 10 height 12
click at [493, 205] on button "Edit" at bounding box center [490, 202] width 38 height 12
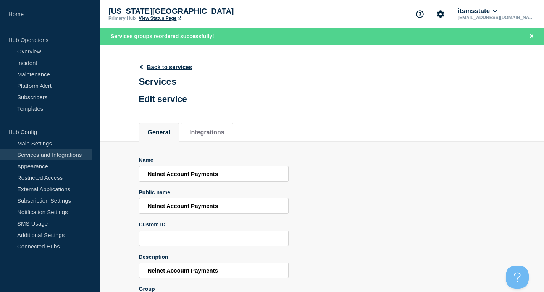
scroll to position [38, 0]
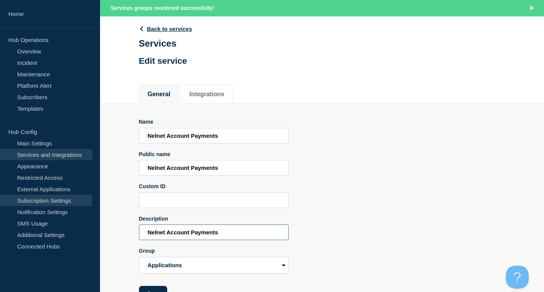
drag, startPoint x: 249, startPoint y: 233, endPoint x: 0, endPoint y: 203, distance: 251.1
click at [0, 203] on div "Home Hub Operations Overview Incident Maintenance Platform Alert Subscribers Te…" at bounding box center [272, 137] width 544 height 351
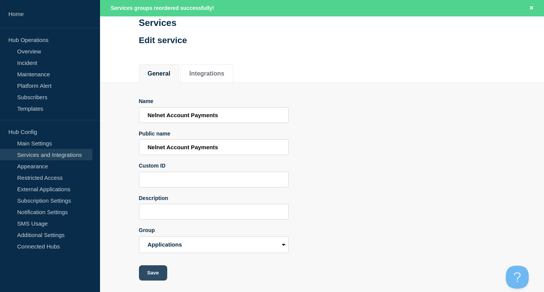
click at [157, 277] on button "Save" at bounding box center [153, 272] width 28 height 15
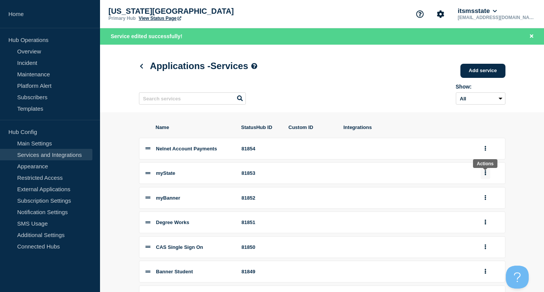
click at [486, 173] on icon "group actions" at bounding box center [485, 172] width 2 height 5
click at [488, 187] on button "Edit" at bounding box center [490, 187] width 38 height 12
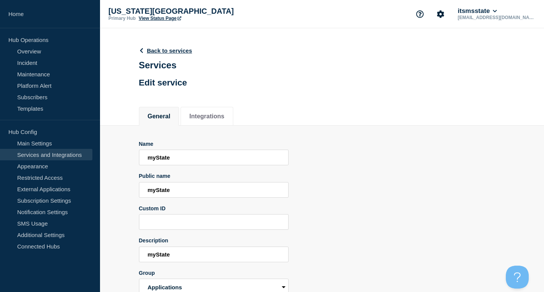
scroll to position [44, 0]
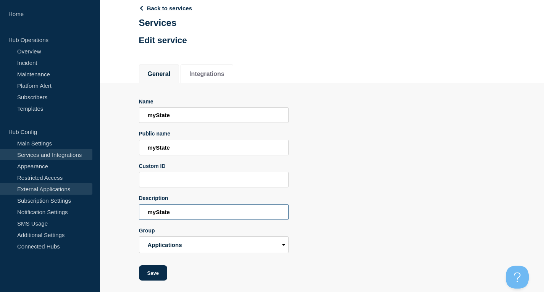
drag, startPoint x: 67, startPoint y: 184, endPoint x: 50, endPoint y: 184, distance: 16.4
click at [51, 184] on div "Home Hub Operations Overview Incident Maintenance Platform Alert Subscribers Te…" at bounding box center [272, 125] width 544 height 334
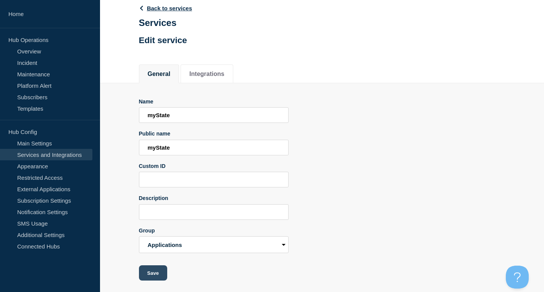
click at [158, 276] on button "Save" at bounding box center [153, 272] width 28 height 15
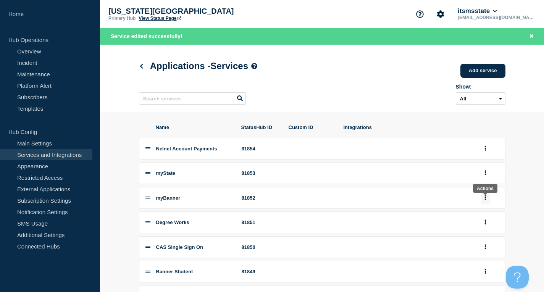
click at [484, 200] on icon "group actions" at bounding box center [485, 197] width 2 height 5
click at [483, 213] on button "Edit" at bounding box center [490, 212] width 38 height 12
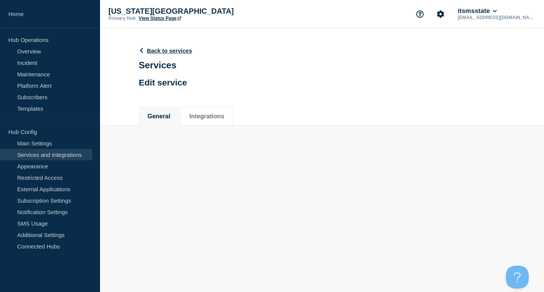
scroll to position [38, 0]
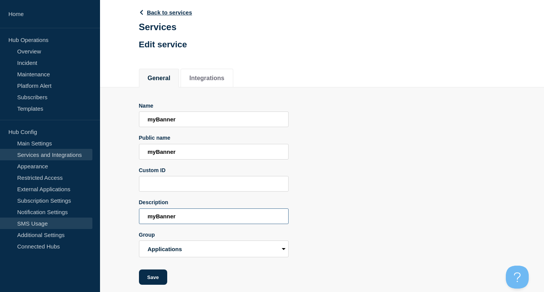
drag, startPoint x: 164, startPoint y: 219, endPoint x: 47, endPoint y: 219, distance: 117.6
click at [47, 219] on div "Home Hub Operations Overview Incident Maintenance Platform Alert Subscribers Te…" at bounding box center [272, 129] width 544 height 334
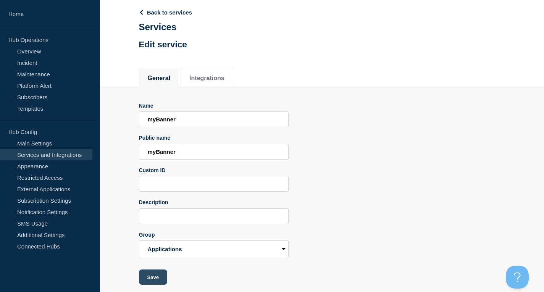
click at [154, 279] on button "Save" at bounding box center [153, 277] width 28 height 15
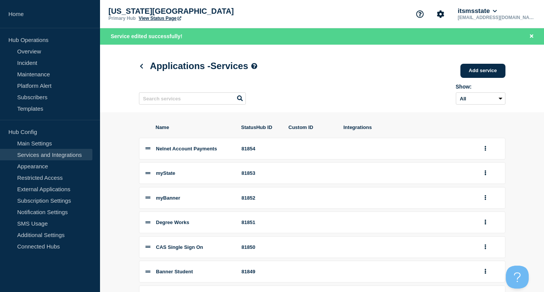
scroll to position [38, 0]
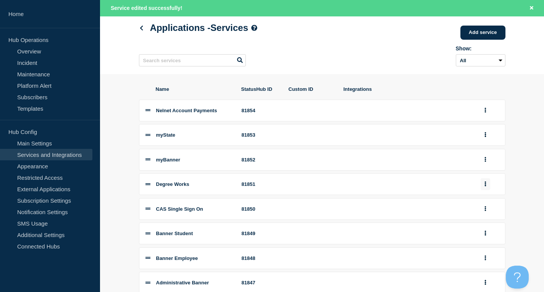
click at [488, 186] on button "group actions" at bounding box center [486, 184] width 10 height 12
click at [486, 199] on button "Edit" at bounding box center [490, 198] width 38 height 12
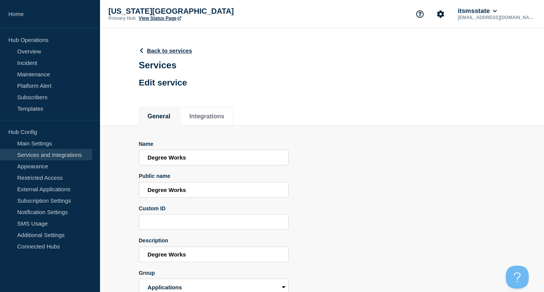
scroll to position [44, 0]
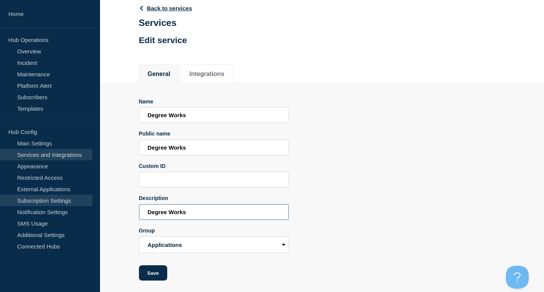
drag, startPoint x: 235, startPoint y: 217, endPoint x: 54, endPoint y: 199, distance: 181.5
click at [54, 199] on div "Home Hub Operations Overview Incident Maintenance Platform Alert Subscribers Te…" at bounding box center [272, 125] width 544 height 334
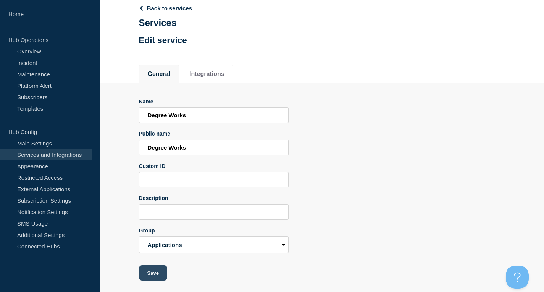
click at [157, 277] on button "Save" at bounding box center [153, 272] width 28 height 15
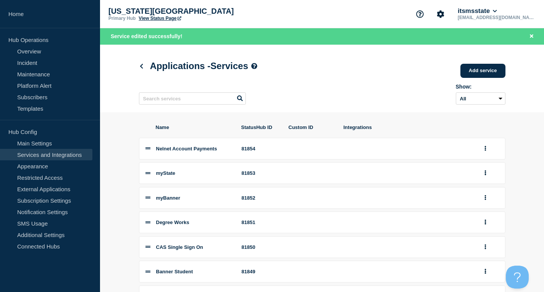
scroll to position [99, 0]
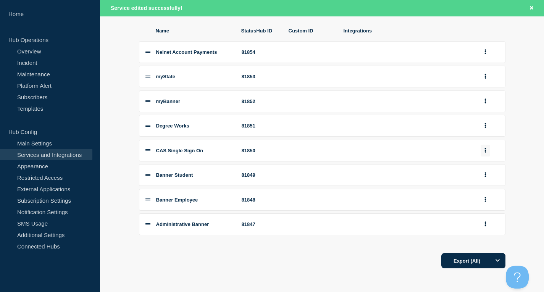
click at [487, 151] on button "group actions" at bounding box center [486, 151] width 10 height 12
click at [480, 162] on button "Edit" at bounding box center [490, 164] width 38 height 12
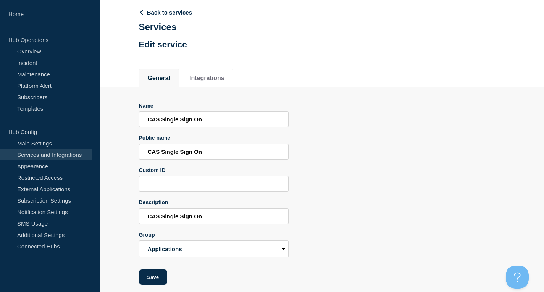
scroll to position [44, 0]
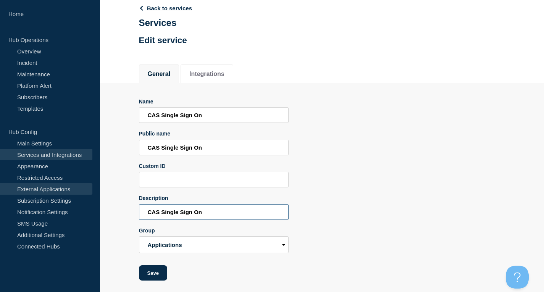
drag, startPoint x: 208, startPoint y: 211, endPoint x: 0, endPoint y: 184, distance: 209.4
click at [0, 184] on div "Home Hub Operations Overview Incident Maintenance Platform Alert Subscribers Te…" at bounding box center [272, 125] width 544 height 334
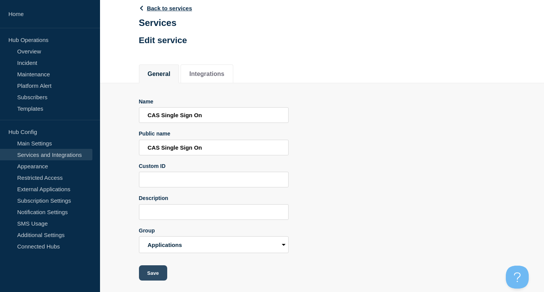
click at [158, 276] on button "Save" at bounding box center [153, 272] width 28 height 15
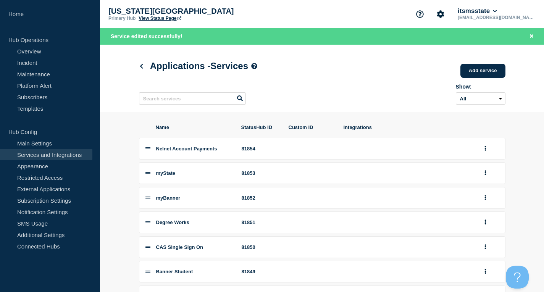
scroll to position [38, 0]
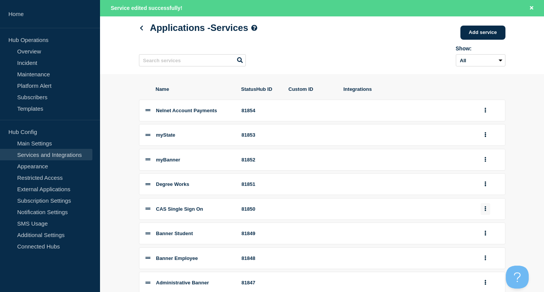
click at [484, 211] on icon "group actions" at bounding box center [485, 208] width 2 height 5
click at [490, 228] on button "Edit" at bounding box center [490, 223] width 38 height 12
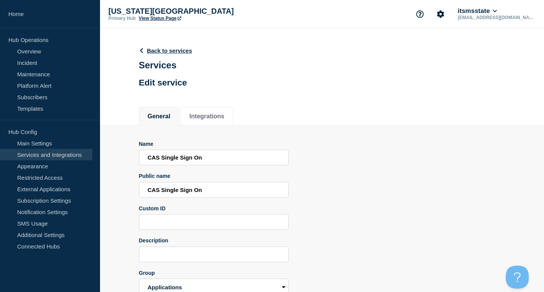
scroll to position [38, 0]
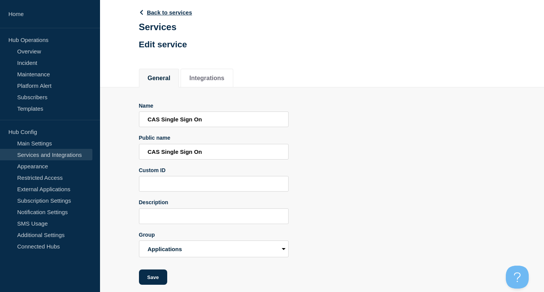
drag, startPoint x: 152, startPoint y: 278, endPoint x: 133, endPoint y: 269, distance: 20.5
click at [151, 278] on button "Save" at bounding box center [153, 277] width 28 height 15
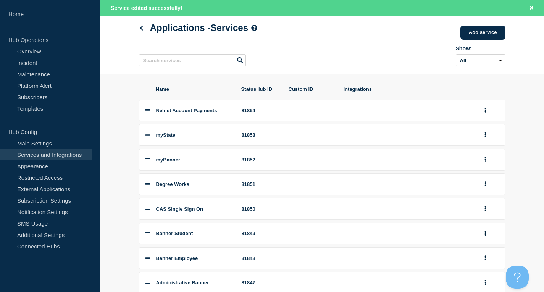
scroll to position [76, 0]
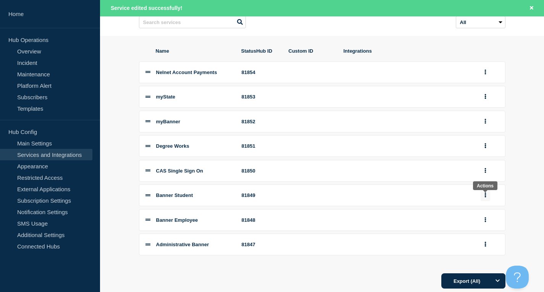
click at [486, 197] on button "group actions" at bounding box center [486, 195] width 10 height 12
click at [489, 212] on button "Edit" at bounding box center [490, 209] width 38 height 12
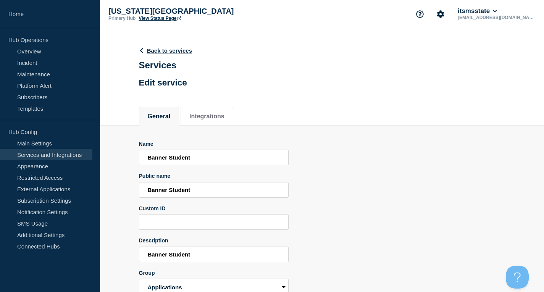
scroll to position [44, 0]
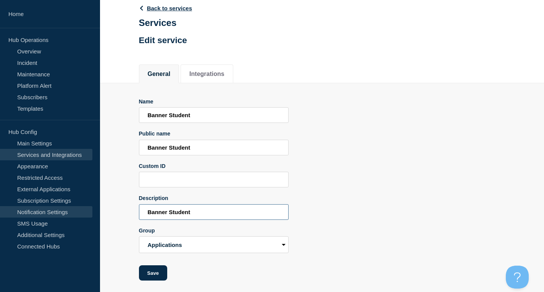
drag, startPoint x: 238, startPoint y: 216, endPoint x: 51, endPoint y: 207, distance: 186.9
click at [53, 207] on div "Home Hub Operations Overview Incident Maintenance Platform Alert Subscribers Te…" at bounding box center [272, 125] width 544 height 334
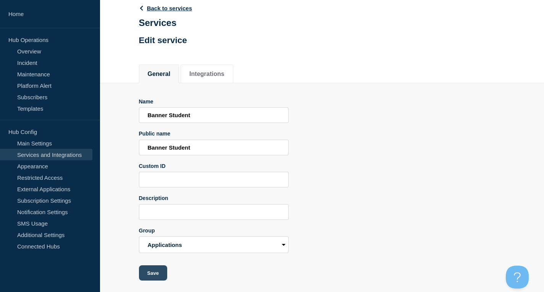
click at [156, 279] on button "Save" at bounding box center [153, 272] width 28 height 15
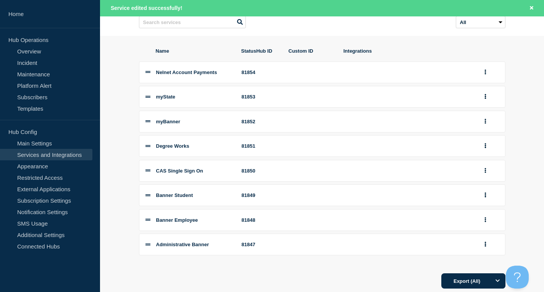
scroll to position [99, 0]
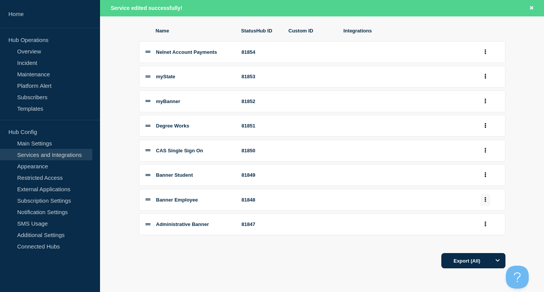
click at [486, 197] on button "group actions" at bounding box center [486, 200] width 10 height 12
click at [482, 214] on button "Edit" at bounding box center [490, 214] width 38 height 12
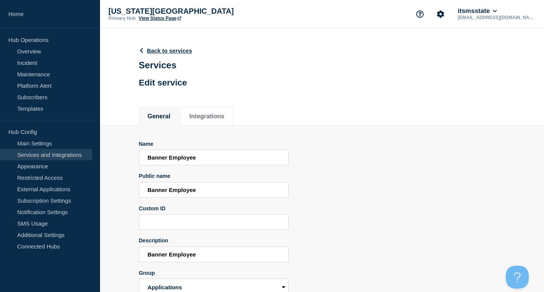
scroll to position [44, 0]
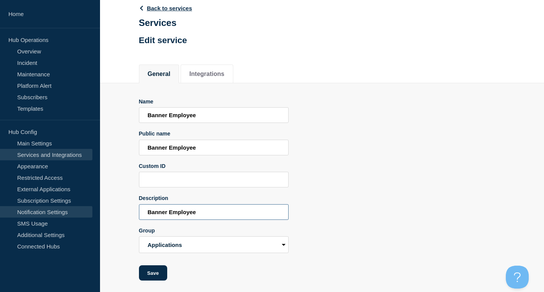
drag, startPoint x: 142, startPoint y: 203, endPoint x: 51, endPoint y: 214, distance: 91.4
click at [48, 203] on div "Home Hub Operations Overview Incident Maintenance Platform Alert Subscribers Te…" at bounding box center [272, 125] width 544 height 334
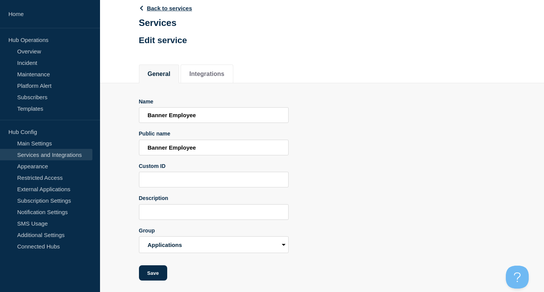
drag, startPoint x: 153, startPoint y: 274, endPoint x: 170, endPoint y: 274, distance: 16.0
click at [154, 274] on button "Save" at bounding box center [153, 272] width 28 height 15
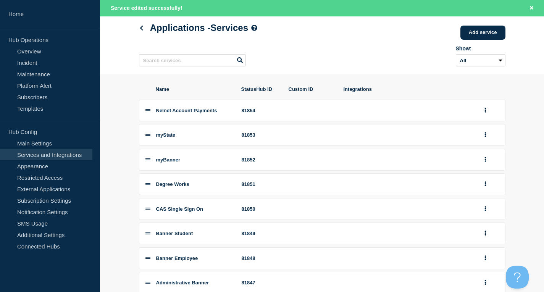
scroll to position [99, 0]
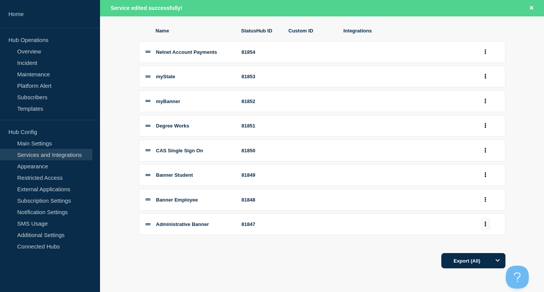
click at [485, 227] on button "group actions" at bounding box center [486, 224] width 10 height 12
click at [484, 160] on button "Edit" at bounding box center [490, 157] width 38 height 12
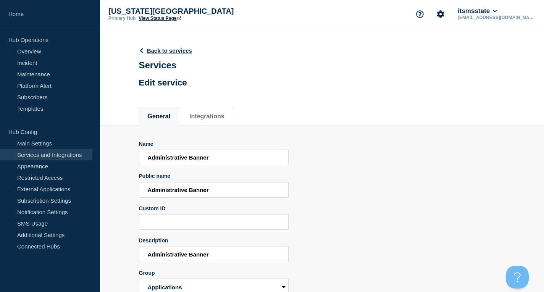
scroll to position [44, 0]
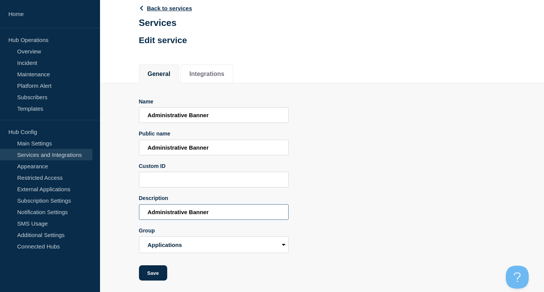
drag, startPoint x: 221, startPoint y: 209, endPoint x: 107, endPoint y: 209, distance: 114.2
click at [109, 209] on section "Name Administrative Banner Public name Administrative Banner Custom ID Descript…" at bounding box center [322, 182] width 444 height 198
click at [158, 272] on button "Save" at bounding box center [153, 272] width 28 height 15
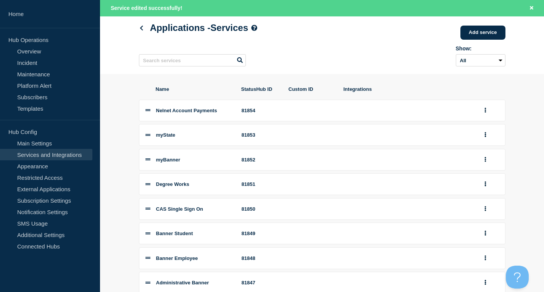
scroll to position [99, 0]
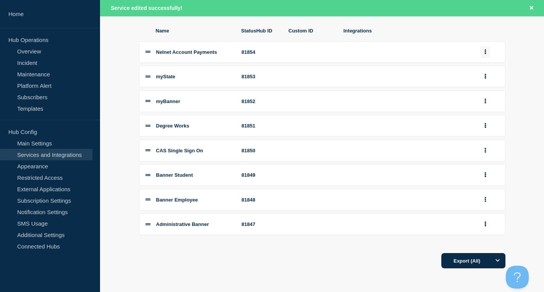
click at [484, 51] on button "group actions" at bounding box center [486, 52] width 10 height 12
click at [483, 119] on button "Bottom" at bounding box center [490, 114] width 38 height 12
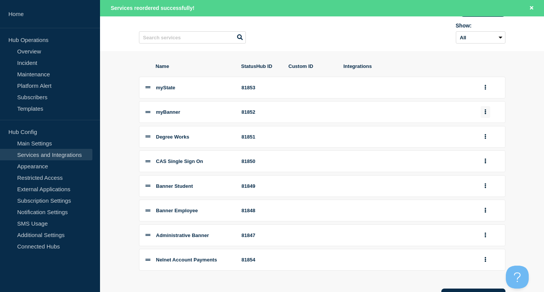
click at [484, 117] on button "group actions" at bounding box center [486, 112] width 10 height 12
click at [486, 168] on button "Top" at bounding box center [490, 162] width 38 height 12
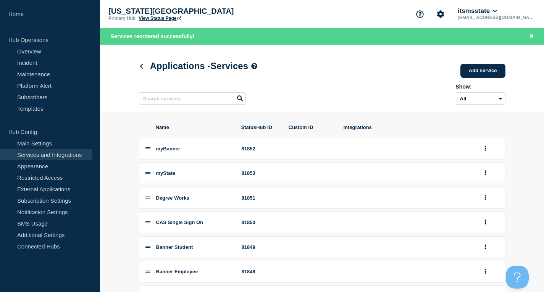
scroll to position [76, 0]
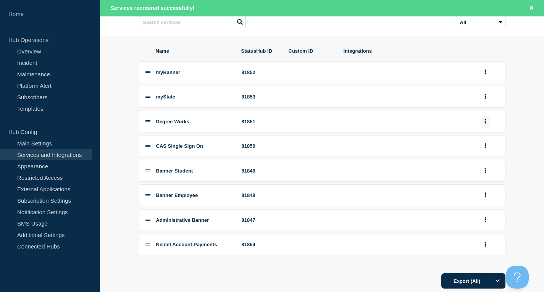
click at [487, 125] on button "group actions" at bounding box center [486, 122] width 10 height 12
click at [482, 178] on button "Top" at bounding box center [490, 172] width 38 height 12
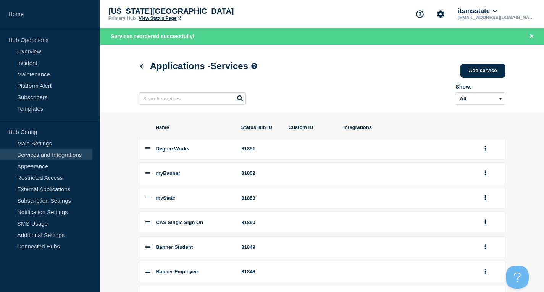
scroll to position [38, 0]
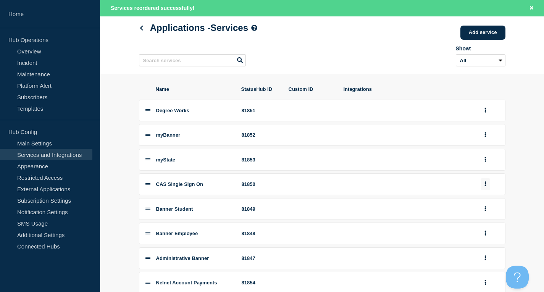
click at [482, 186] on button "group actions" at bounding box center [486, 184] width 10 height 12
click at [484, 240] on button "Top" at bounding box center [490, 234] width 38 height 12
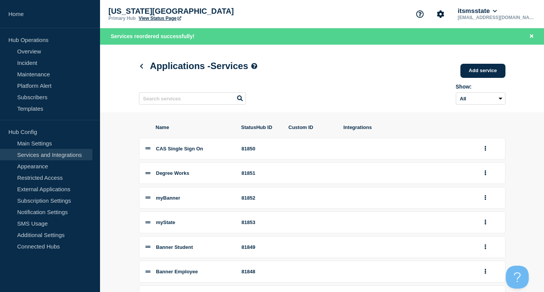
scroll to position [76, 0]
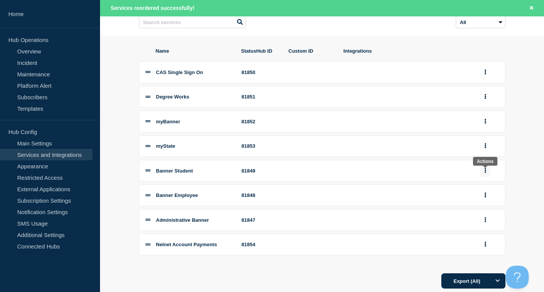
click at [487, 175] on button "group actions" at bounding box center [486, 171] width 10 height 12
click at [486, 227] on button "Top" at bounding box center [490, 221] width 38 height 12
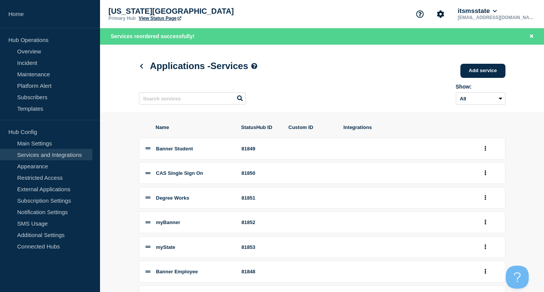
scroll to position [99, 0]
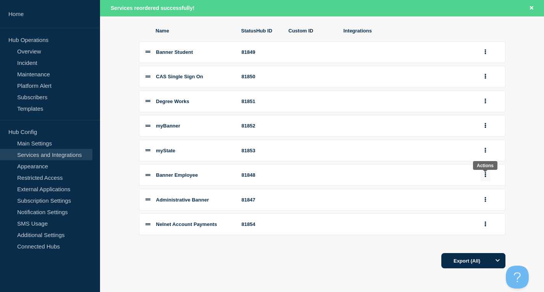
click at [485, 178] on button "group actions" at bounding box center [486, 175] width 10 height 12
click at [488, 229] on button "Top" at bounding box center [490, 225] width 38 height 12
click at [486, 199] on button "group actions" at bounding box center [486, 200] width 10 height 12
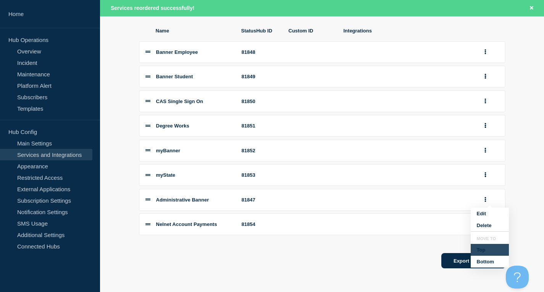
click at [483, 252] on button "Top" at bounding box center [490, 250] width 38 height 12
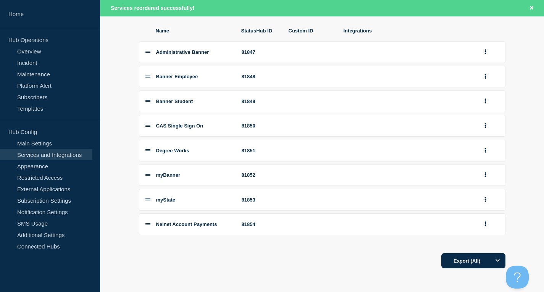
scroll to position [0, 0]
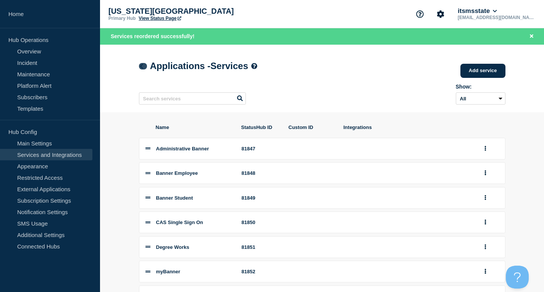
click at [142, 66] on icon at bounding box center [141, 66] width 3 height 5
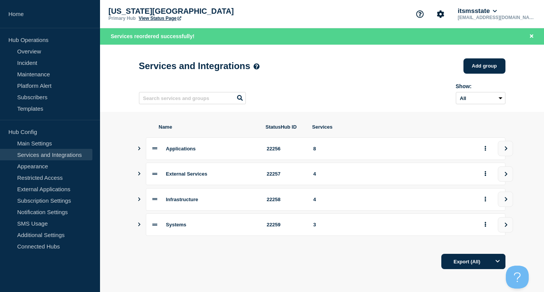
click at [139, 176] on icon "Show services" at bounding box center [139, 174] width 5 height 4
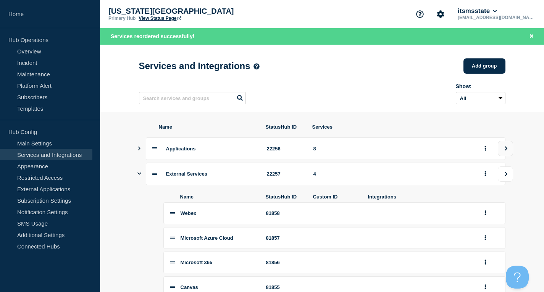
click at [508, 176] on icon "view group" at bounding box center [506, 174] width 5 height 5
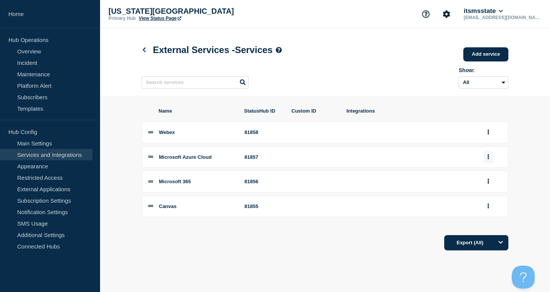
click at [486, 161] on button "group actions" at bounding box center [488, 157] width 10 height 12
click at [486, 213] on button "Top" at bounding box center [492, 207] width 38 height 12
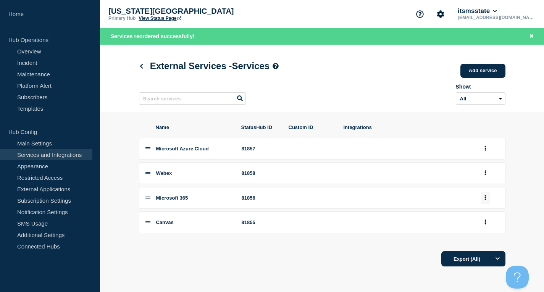
click at [485, 204] on button "group actions" at bounding box center [486, 198] width 10 height 12
click at [483, 254] on button "Top" at bounding box center [490, 248] width 38 height 12
click at [483, 224] on button "group actions" at bounding box center [486, 222] width 10 height 12
click at [486, 197] on button "Top" at bounding box center [490, 191] width 38 height 12
click at [486, 151] on button "group actions" at bounding box center [486, 149] width 10 height 12
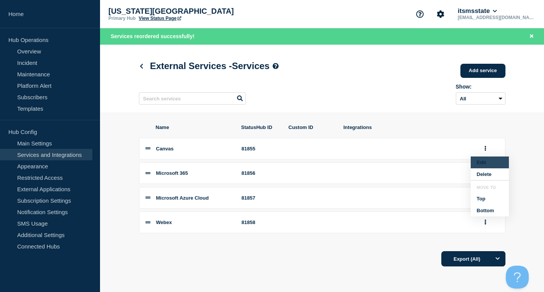
click at [483, 164] on button "Edit" at bounding box center [490, 163] width 38 height 12
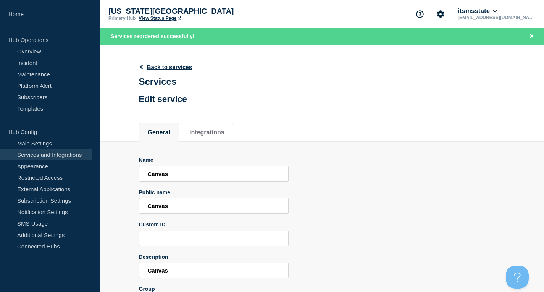
scroll to position [61, 0]
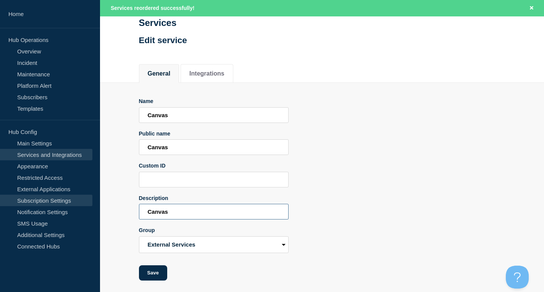
drag, startPoint x: 227, startPoint y: 213, endPoint x: 82, endPoint y: 200, distance: 144.9
click at [83, 200] on div "Home Hub Operations Overview Incident Maintenance Platform Alert Subscribers Te…" at bounding box center [272, 116] width 544 height 351
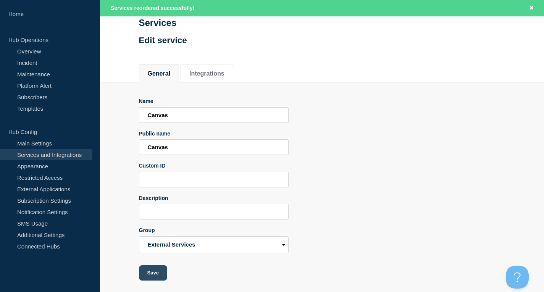
click at [146, 274] on button "Save" at bounding box center [153, 272] width 28 height 15
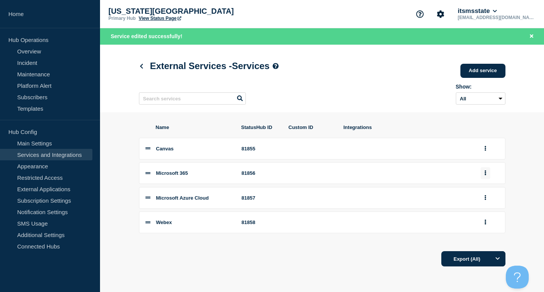
click at [484, 175] on icon "group actions" at bounding box center [485, 172] width 2 height 5
click at [482, 189] on button "Edit" at bounding box center [490, 187] width 38 height 12
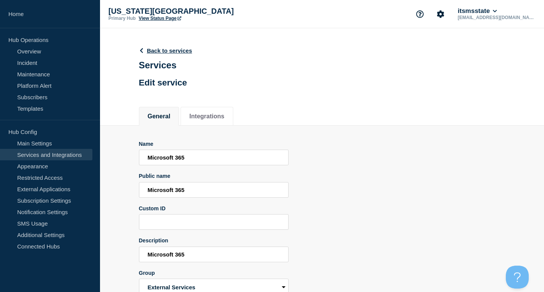
scroll to position [38, 0]
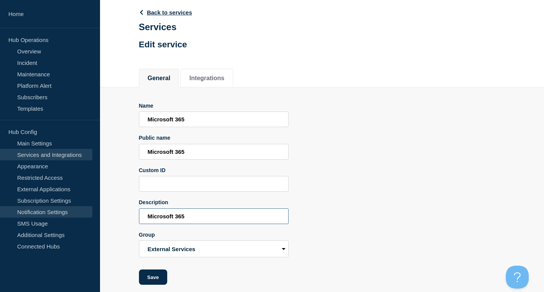
drag, startPoint x: 193, startPoint y: 215, endPoint x: 85, endPoint y: 207, distance: 108.3
click at [88, 207] on div "Home Hub Operations Overview Incident Maintenance Platform Alert Subscribers Te…" at bounding box center [272, 129] width 544 height 334
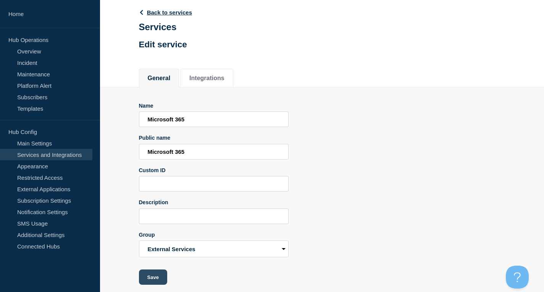
click at [155, 273] on button "Save" at bounding box center [153, 277] width 28 height 15
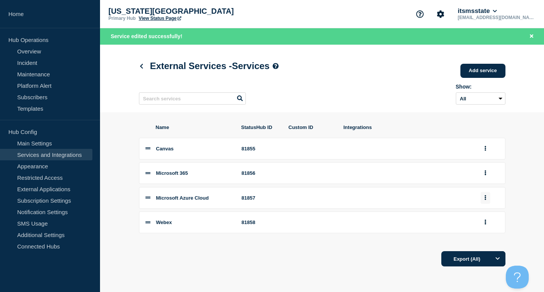
click at [489, 200] on button "group actions" at bounding box center [486, 198] width 10 height 12
click at [486, 215] on button "Edit" at bounding box center [490, 212] width 38 height 12
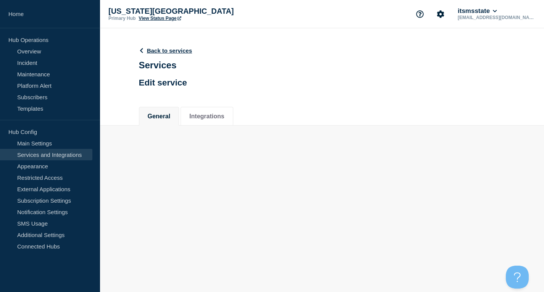
scroll to position [38, 0]
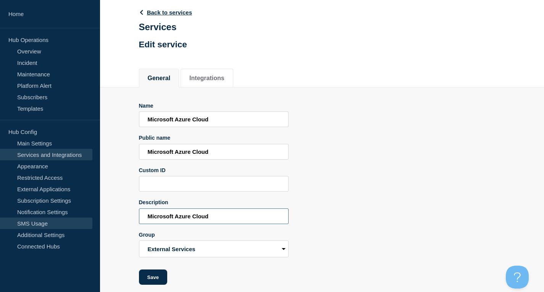
drag, startPoint x: 214, startPoint y: 217, endPoint x: 70, endPoint y: 218, distance: 144.3
click at [71, 218] on div "Home Hub Operations Overview Incident Maintenance Platform Alert Subscribers Te…" at bounding box center [272, 129] width 544 height 334
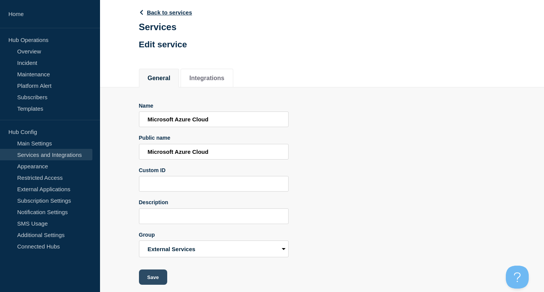
click at [155, 279] on button "Save" at bounding box center [153, 277] width 28 height 15
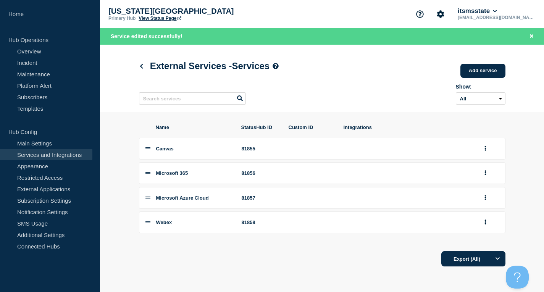
scroll to position [1, 0]
click at [483, 224] on button "group actions" at bounding box center [486, 222] width 10 height 12
click at [489, 158] on button "Edit" at bounding box center [490, 155] width 38 height 12
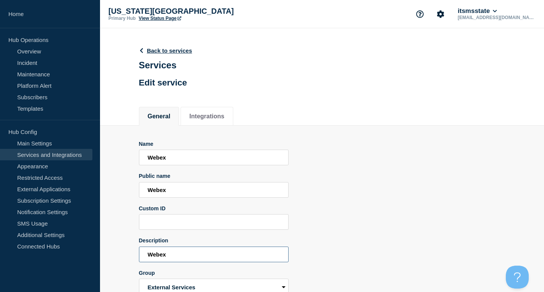
drag, startPoint x: 169, startPoint y: 254, endPoint x: 147, endPoint y: 250, distance: 22.4
click at [66, 248] on div "Home Hub Operations Overview Incident Maintenance Platform Alert Subscribers Te…" at bounding box center [272, 167] width 544 height 334
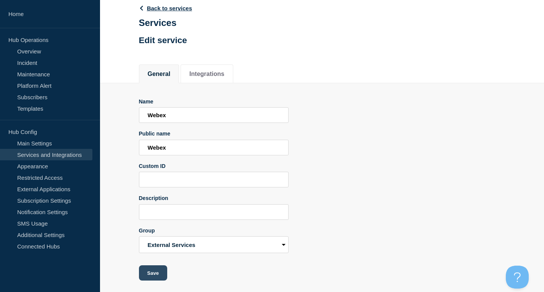
click at [151, 271] on button "Save" at bounding box center [153, 272] width 28 height 15
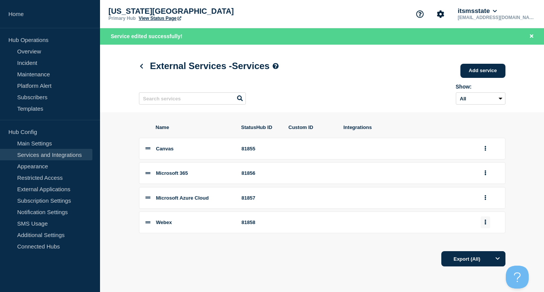
click at [488, 228] on button "group actions" at bounding box center [486, 222] width 10 height 12
click at [491, 156] on button "Edit" at bounding box center [490, 155] width 38 height 12
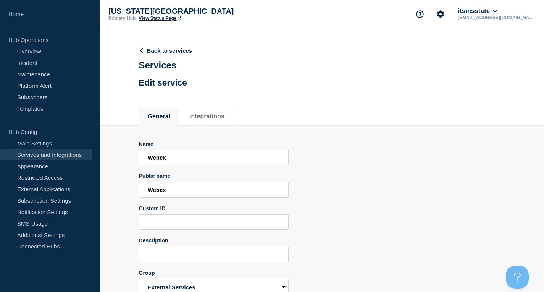
scroll to position [44, 0]
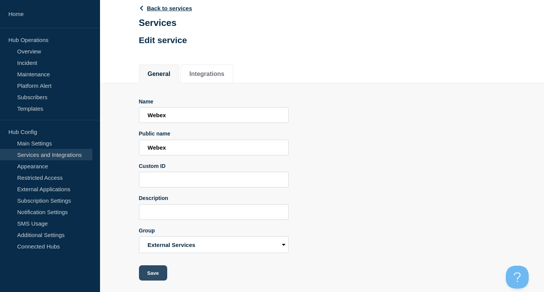
click at [143, 275] on button "Save" at bounding box center [153, 272] width 28 height 15
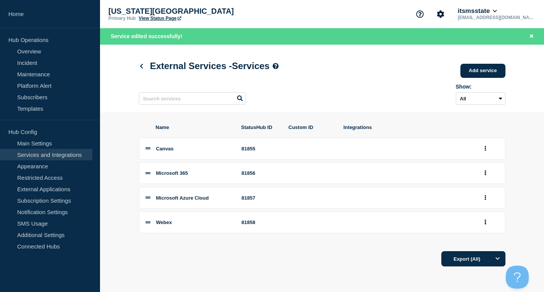
click at [149, 68] on h1 "External Services - Services" at bounding box center [209, 66] width 140 height 11
click at [142, 66] on icon at bounding box center [141, 66] width 3 height 5
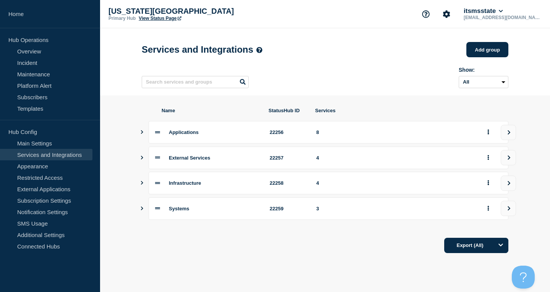
click at [143, 185] on icon "Show services" at bounding box center [141, 183] width 5 height 4
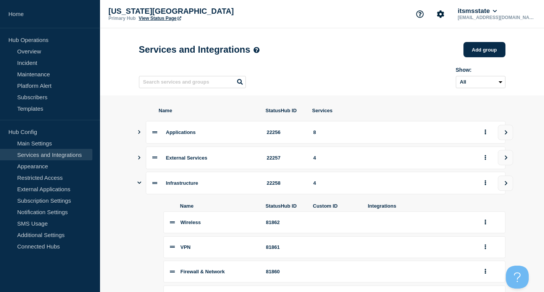
scroll to position [115, 0]
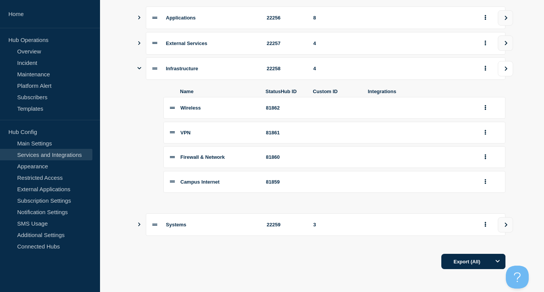
click at [500, 75] on button "view group" at bounding box center [505, 68] width 15 height 15
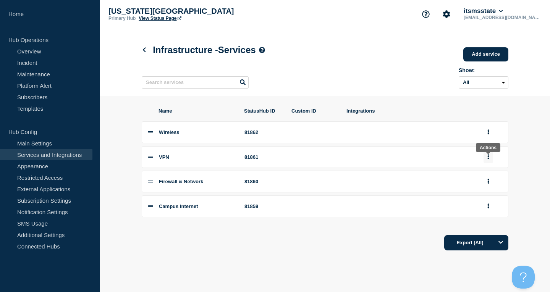
click at [490, 157] on button "group actions" at bounding box center [488, 157] width 10 height 12
click at [490, 213] on button "Top" at bounding box center [492, 207] width 38 height 12
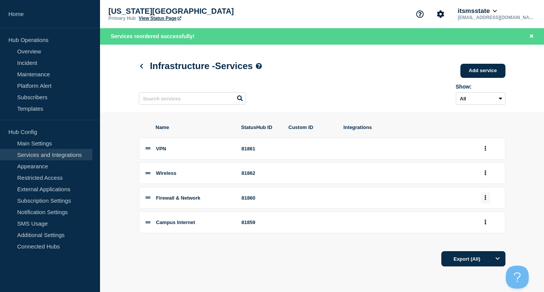
click at [484, 199] on icon "group actions" at bounding box center [485, 197] width 2 height 5
click at [483, 254] on button "Top" at bounding box center [490, 248] width 38 height 12
click at [488, 227] on button "group actions" at bounding box center [486, 222] width 10 height 12
click at [482, 197] on button "Top" at bounding box center [490, 191] width 38 height 12
click at [489, 151] on button "group actions" at bounding box center [486, 149] width 10 height 12
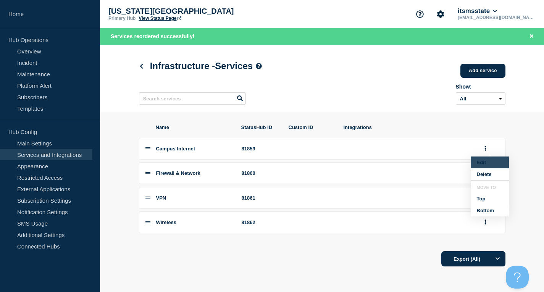
click at [487, 163] on button "Edit" at bounding box center [490, 163] width 38 height 12
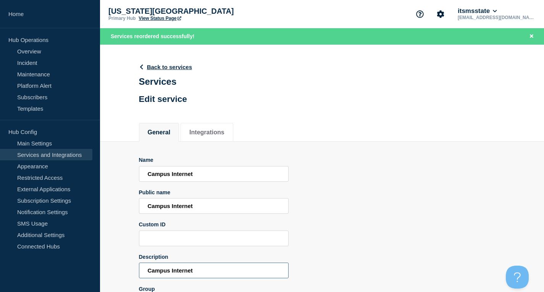
drag, startPoint x: 216, startPoint y: 276, endPoint x: 86, endPoint y: 258, distance: 131.4
click at [86, 258] on div "Home Hub Operations Overview Incident Maintenance Platform Alert Subscribers Te…" at bounding box center [272, 175] width 544 height 351
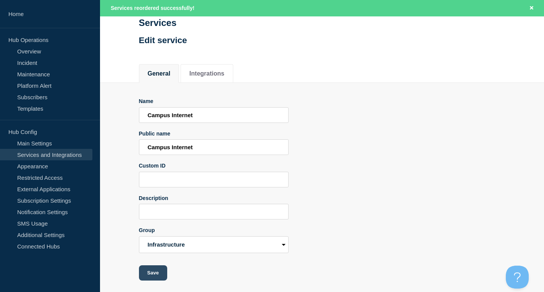
click at [153, 272] on button "Save" at bounding box center [153, 272] width 28 height 15
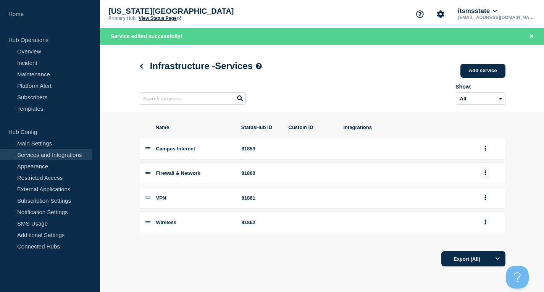
click at [484, 174] on button "group actions" at bounding box center [486, 173] width 10 height 12
click at [486, 191] on button "Edit" at bounding box center [490, 187] width 38 height 12
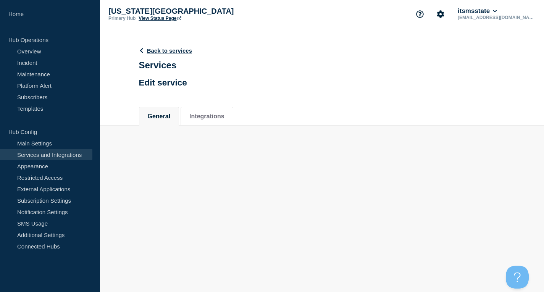
scroll to position [44, 0]
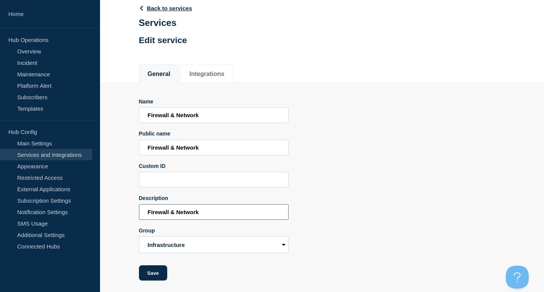
drag, startPoint x: 124, startPoint y: 212, endPoint x: 128, endPoint y: 244, distance: 32.0
click at [68, 212] on div "Home Hub Operations Overview Incident Maintenance Platform Alert Subscribers Te…" at bounding box center [272, 125] width 544 height 334
click at [153, 269] on button "Save" at bounding box center [153, 272] width 28 height 15
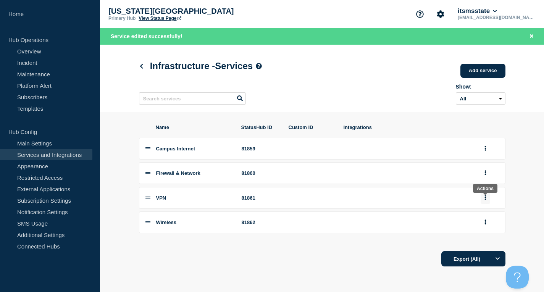
click at [486, 199] on button "group actions" at bounding box center [486, 198] width 10 height 12
click at [483, 213] on button "Edit" at bounding box center [490, 212] width 38 height 12
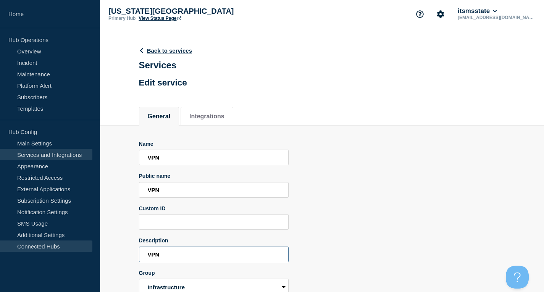
drag, startPoint x: 161, startPoint y: 249, endPoint x: 68, endPoint y: 242, distance: 94.2
click at [68, 242] on div "Home Hub Operations Overview Incident Maintenance Platform Alert Subscribers Te…" at bounding box center [272, 167] width 544 height 334
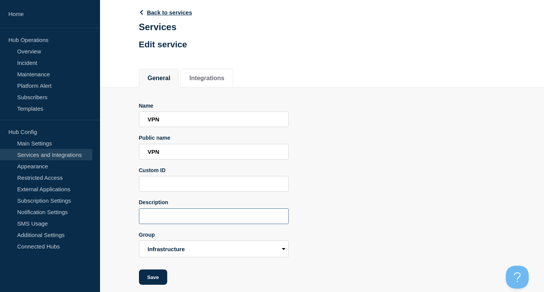
scroll to position [44, 0]
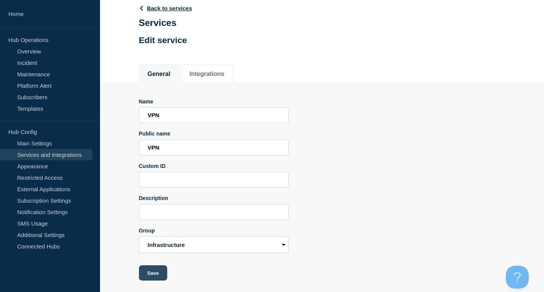
click at [151, 274] on button "Save" at bounding box center [153, 272] width 28 height 15
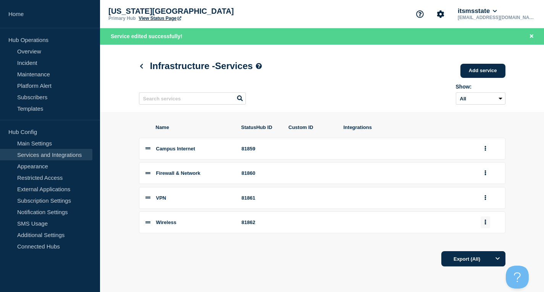
click at [483, 226] on button "group actions" at bounding box center [486, 222] width 10 height 12
click at [486, 158] on button "Edit" at bounding box center [490, 155] width 38 height 12
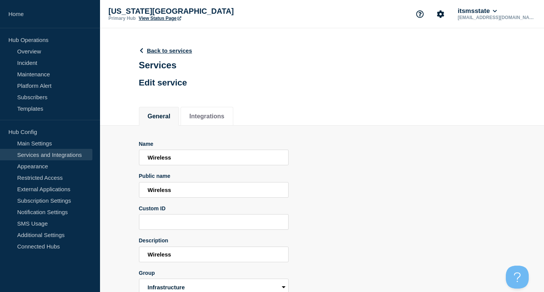
scroll to position [44, 0]
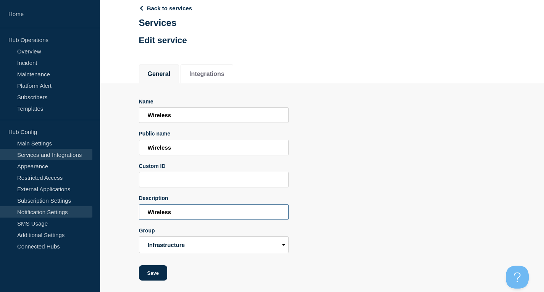
drag, startPoint x: 210, startPoint y: 213, endPoint x: 87, endPoint y: 208, distance: 123.8
click at [87, 208] on div "Home Hub Operations Overview Incident Maintenance Platform Alert Subscribers Te…" at bounding box center [272, 125] width 544 height 334
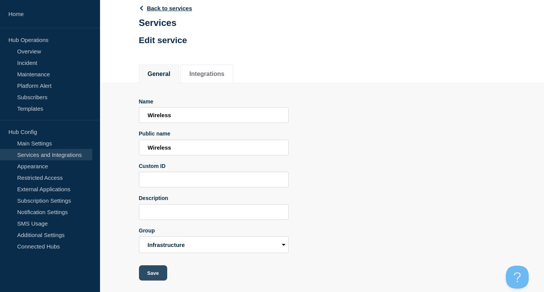
click at [152, 269] on button "Save" at bounding box center [153, 272] width 28 height 15
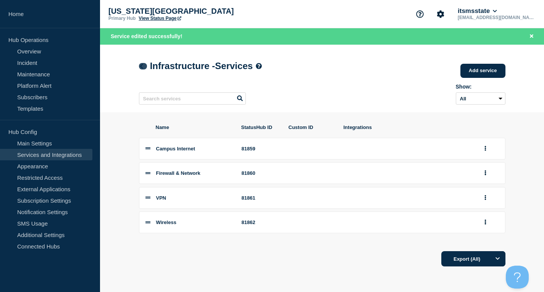
click at [139, 66] on icon at bounding box center [142, 66] width 6 height 5
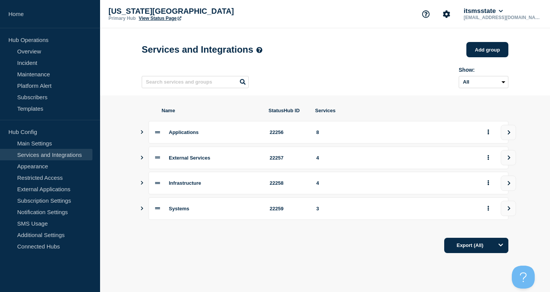
click at [139, 210] on section "Name StatusHub ID Services Applications 22256 8 External Services 22257 4 Infra…" at bounding box center [325, 180] width 450 height 170
click at [142, 209] on button "Show services" at bounding box center [142, 208] width 4 height 23
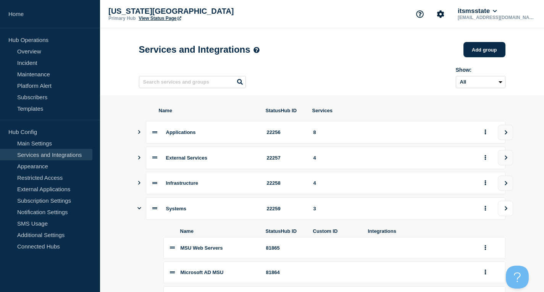
click at [504, 211] on icon "view group" at bounding box center [506, 208] width 5 height 5
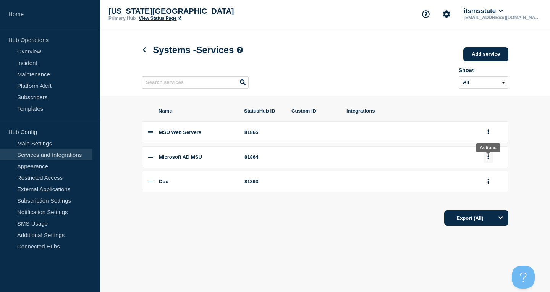
click at [488, 157] on icon "group actions" at bounding box center [489, 156] width 2 height 5
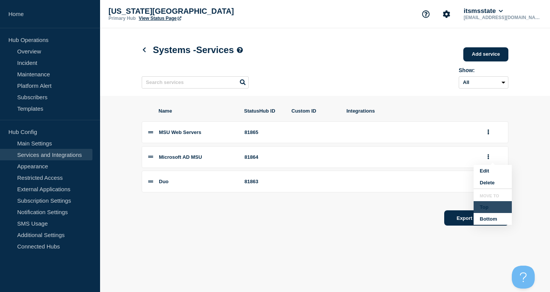
click at [490, 213] on button "Top" at bounding box center [492, 207] width 38 height 12
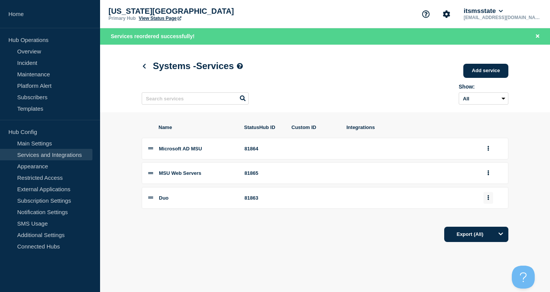
click at [490, 199] on button "group actions" at bounding box center [488, 198] width 10 height 12
click at [489, 254] on button "Top" at bounding box center [492, 248] width 38 height 12
click at [485, 150] on button "group actions" at bounding box center [488, 149] width 10 height 12
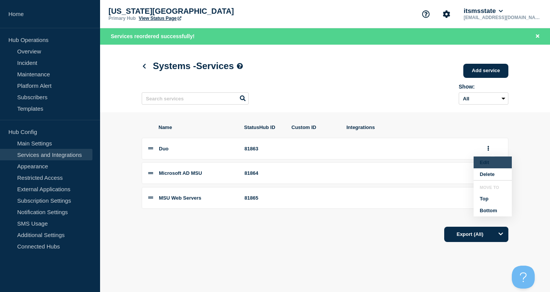
click at [486, 165] on button "Edit" at bounding box center [492, 163] width 38 height 12
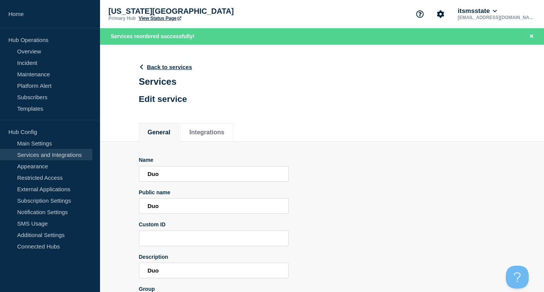
scroll to position [61, 0]
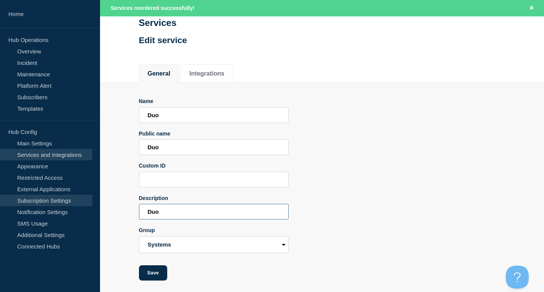
drag, startPoint x: 220, startPoint y: 213, endPoint x: 85, endPoint y: 201, distance: 136.0
click at [94, 201] on div "Home Hub Operations Overview Incident Maintenance Platform Alert Subscribers Te…" at bounding box center [272, 116] width 544 height 351
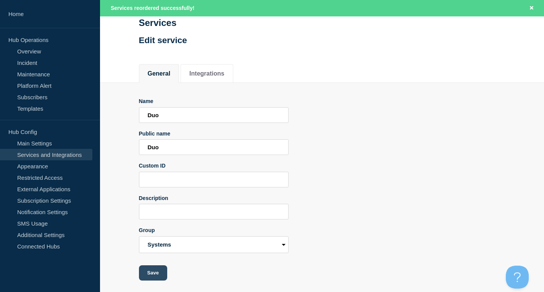
click at [164, 279] on button "Save" at bounding box center [153, 272] width 28 height 15
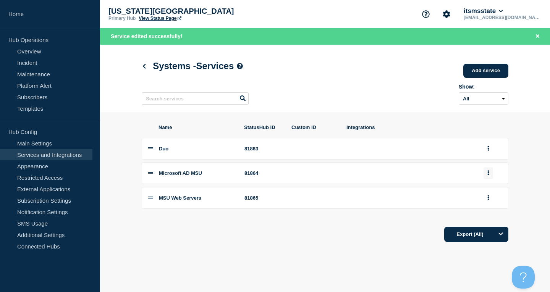
click at [488, 174] on icon "group actions" at bounding box center [488, 172] width 2 height 5
click at [483, 189] on button "Edit" at bounding box center [492, 187] width 38 height 12
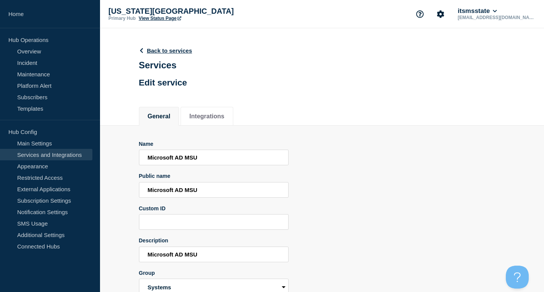
scroll to position [44, 0]
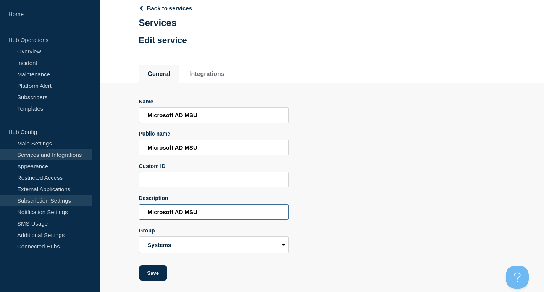
drag, startPoint x: 228, startPoint y: 212, endPoint x: 77, endPoint y: 200, distance: 150.9
click at [77, 200] on div "Home Hub Operations Overview Incident Maintenance Platform Alert Subscribers Te…" at bounding box center [272, 125] width 544 height 334
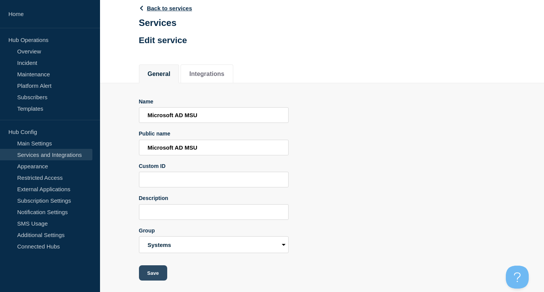
click at [153, 269] on button "Save" at bounding box center [153, 272] width 28 height 15
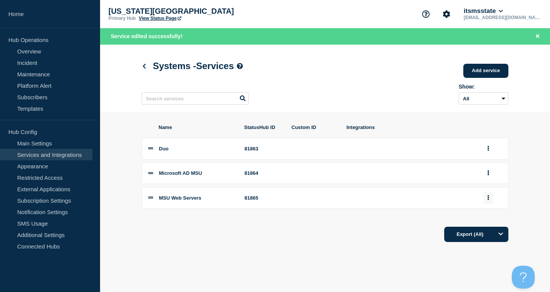
click at [487, 204] on button "group actions" at bounding box center [488, 198] width 10 height 12
click at [487, 218] on button "Edit" at bounding box center [492, 212] width 38 height 12
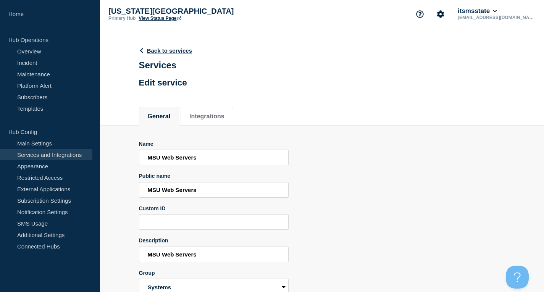
scroll to position [44, 0]
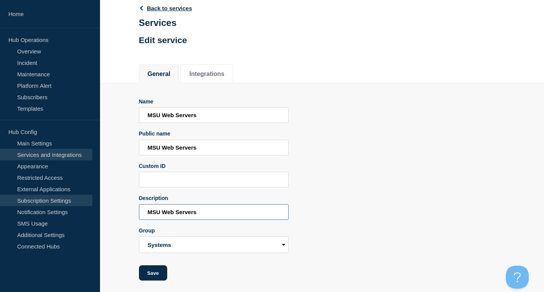
drag, startPoint x: 136, startPoint y: 207, endPoint x: 90, endPoint y: 205, distance: 46.2
click at [94, 205] on div "Home Hub Operations Overview Incident Maintenance Platform Alert Subscribers Te…" at bounding box center [272, 125] width 544 height 334
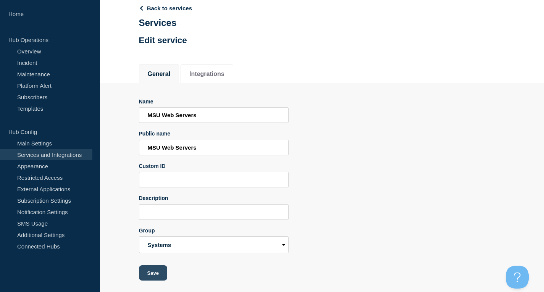
click at [153, 273] on button "Save" at bounding box center [153, 272] width 28 height 15
